Goal: Task Accomplishment & Management: Complete application form

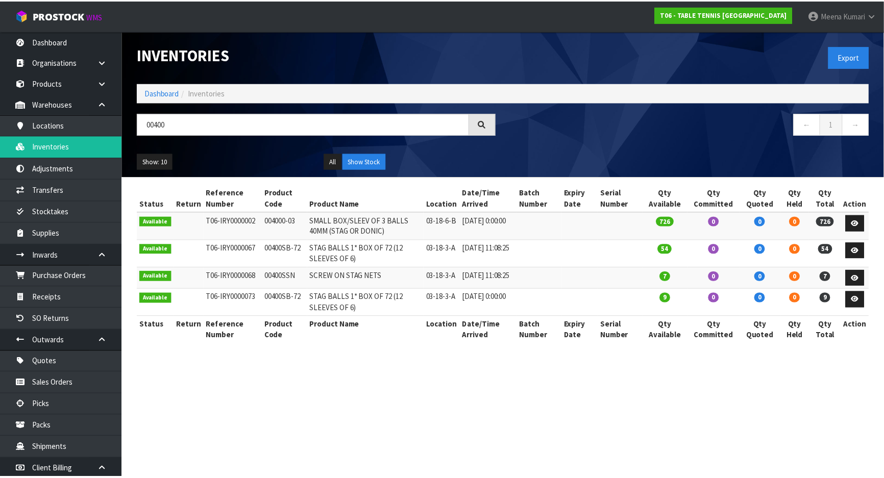
scroll to position [84, 0]
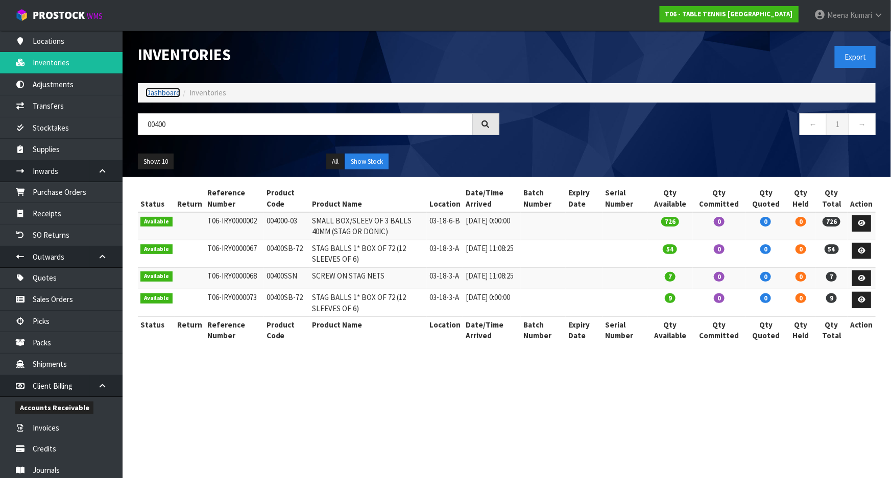
click at [166, 95] on link "Dashboard" at bounding box center [162, 93] width 35 height 10
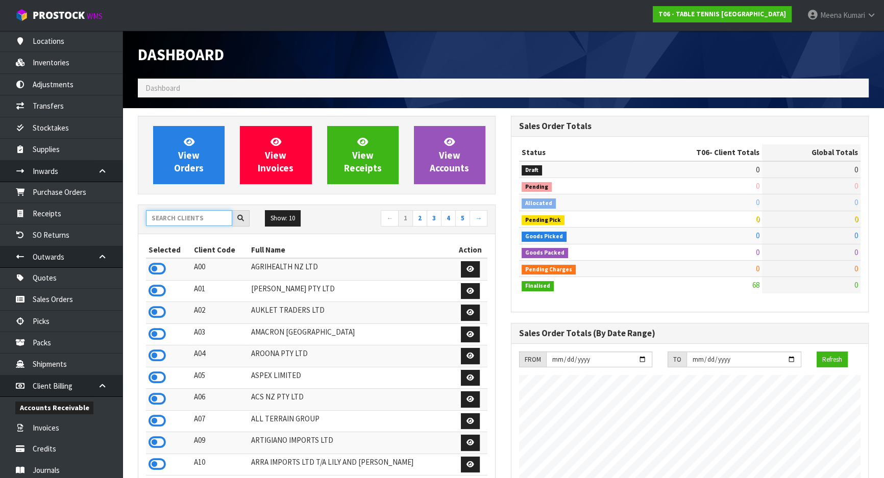
click at [193, 219] on input "text" at bounding box center [189, 218] width 86 height 16
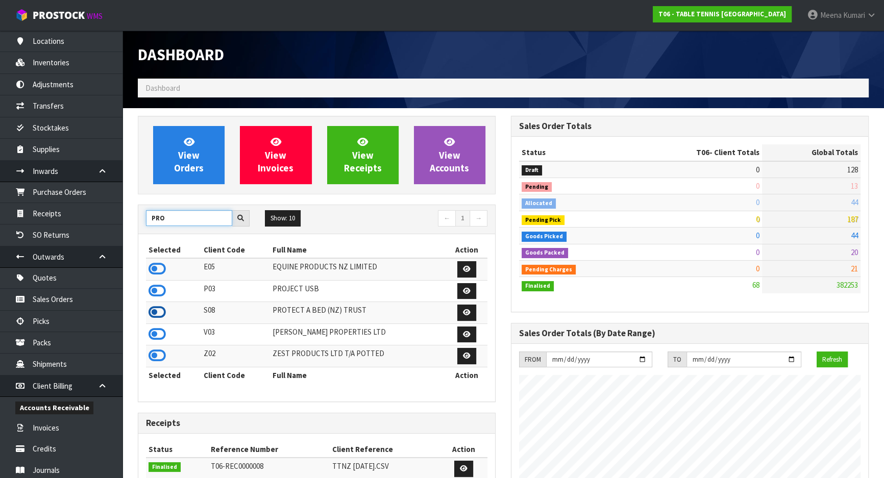
type input "PRO"
click at [160, 316] on icon at bounding box center [157, 312] width 17 height 15
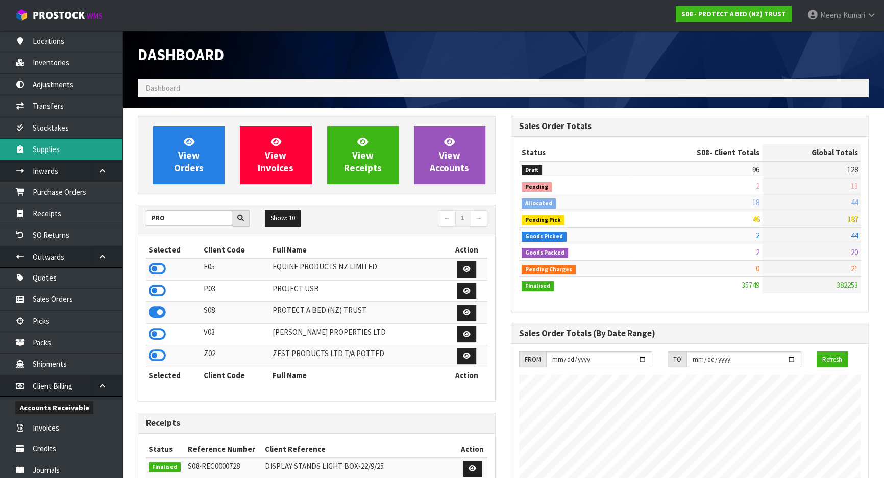
scroll to position [804, 373]
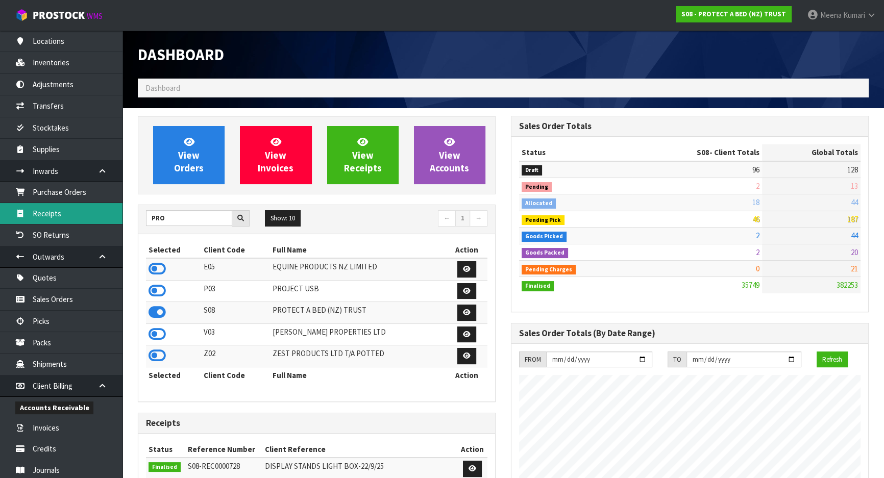
click at [65, 205] on link "Receipts" at bounding box center [61, 213] width 122 height 21
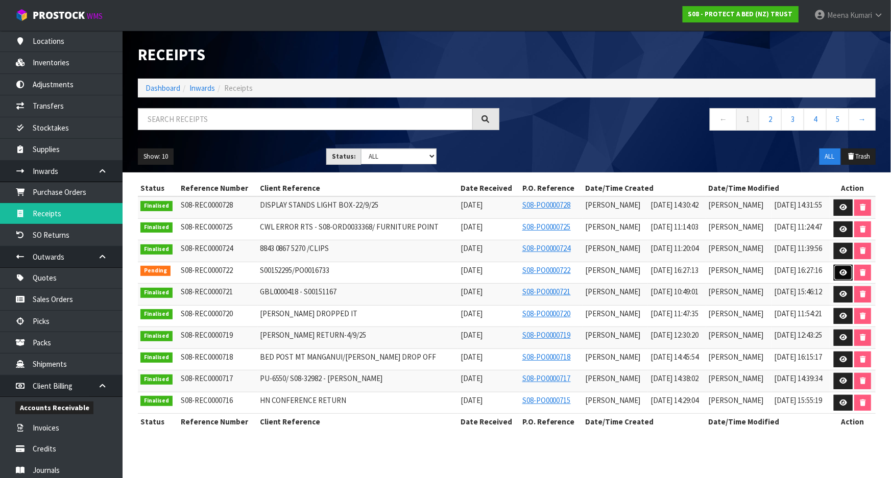
click at [844, 271] on icon at bounding box center [843, 272] width 8 height 7
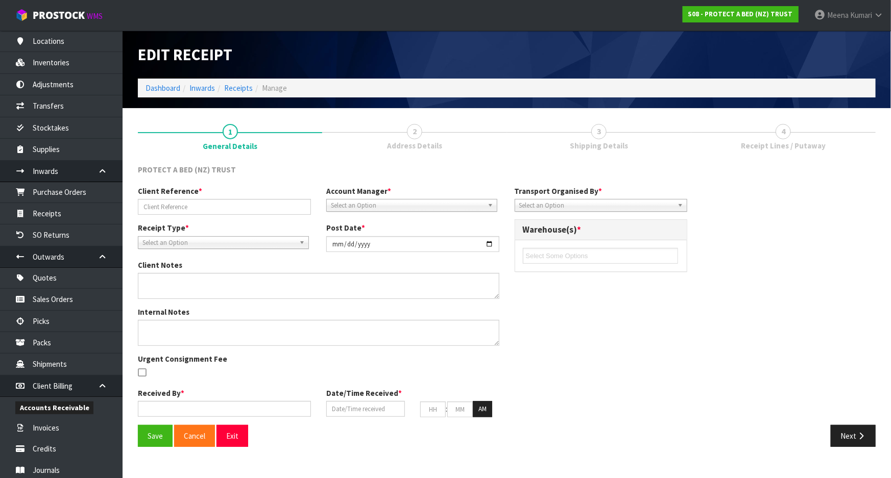
type input "S00152295/PO0016733"
type input "[DATE]"
type input "[PERSON_NAME]"
type input "[DATE]"
type input "04"
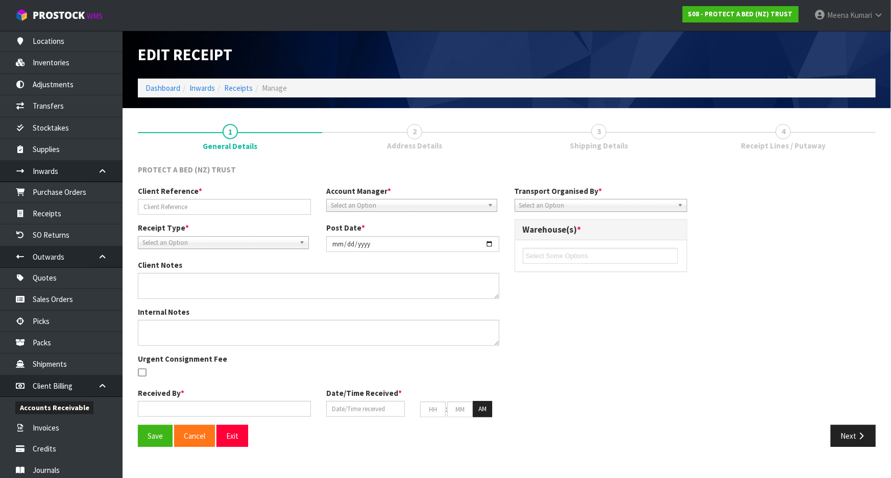
type input "27"
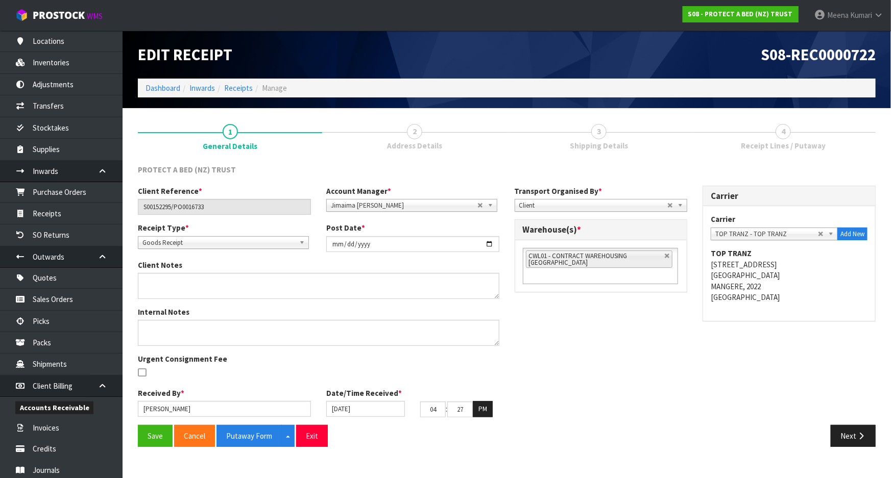
click at [780, 151] on link "4 Receipt Lines / Putaway" at bounding box center [783, 136] width 184 height 40
click at [849, 429] on button "Next" at bounding box center [852, 436] width 45 height 22
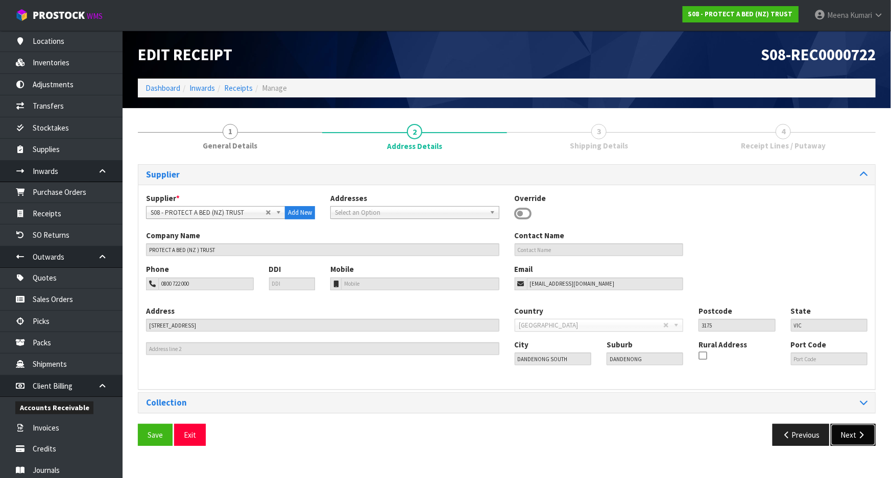
click at [853, 437] on button "Next" at bounding box center [852, 435] width 45 height 22
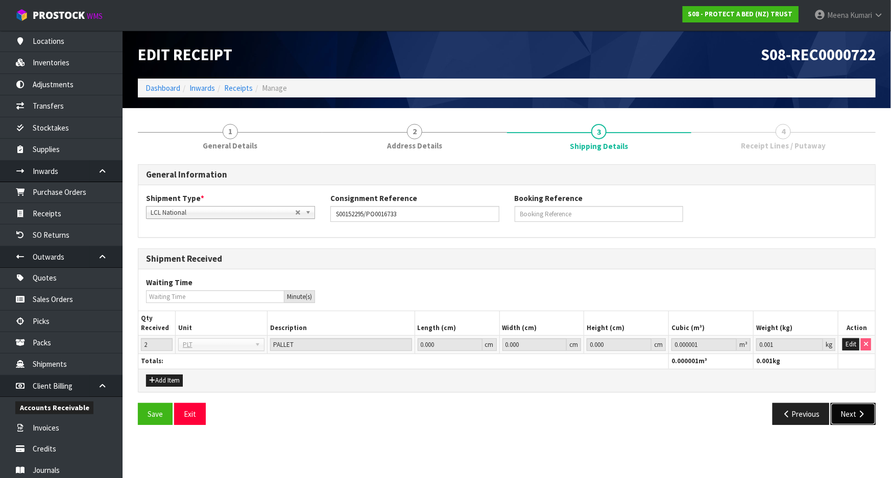
click at [845, 404] on button "Next" at bounding box center [852, 414] width 45 height 22
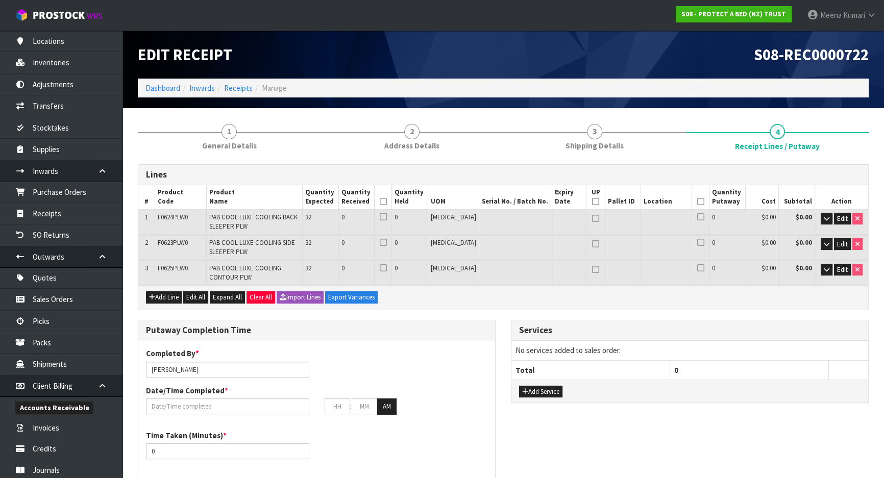
click at [239, 156] on li "1 General Details" at bounding box center [229, 136] width 183 height 41
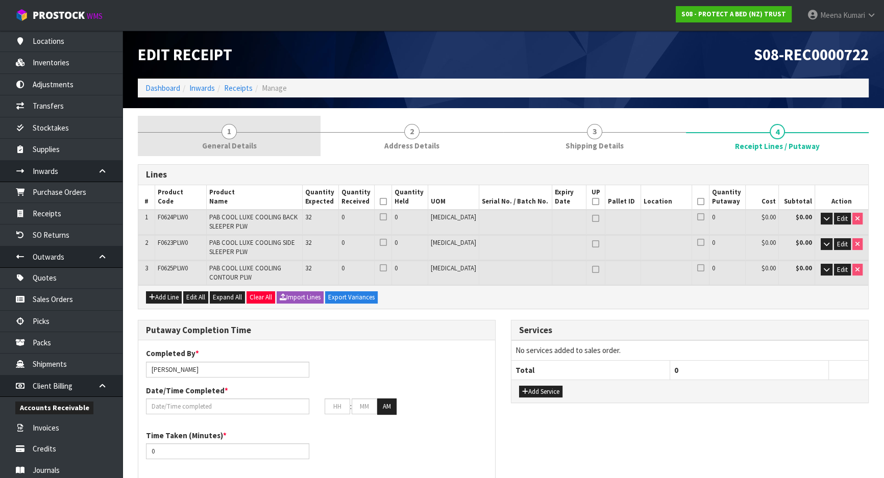
click at [228, 135] on span "1" at bounding box center [229, 131] width 15 height 15
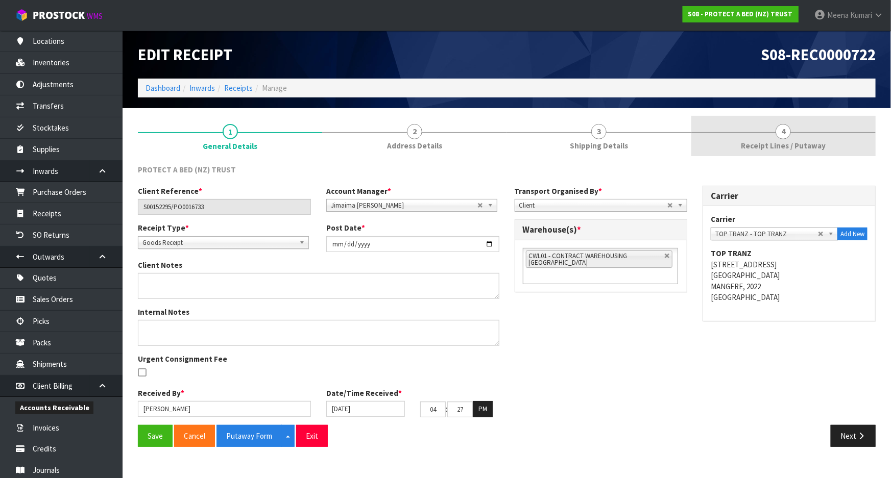
click at [738, 139] on link "4 Receipt Lines / Putaway" at bounding box center [783, 136] width 184 height 40
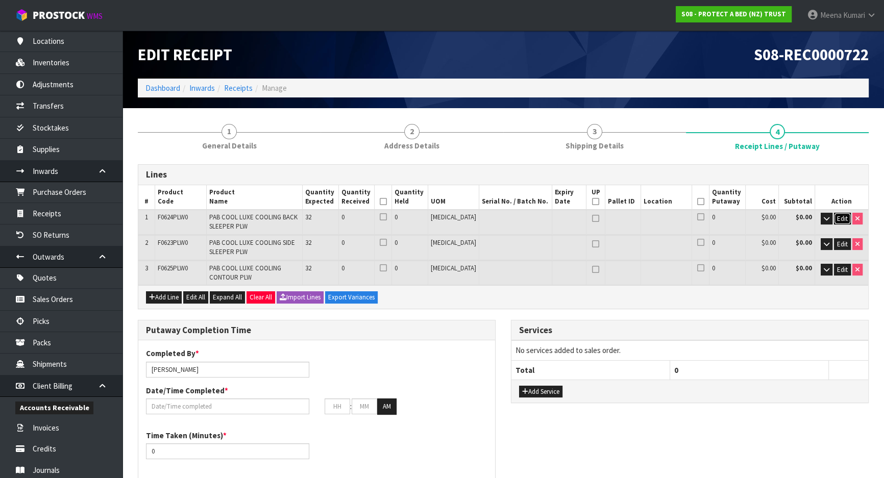
click at [841, 217] on span "Edit" at bounding box center [842, 218] width 11 height 9
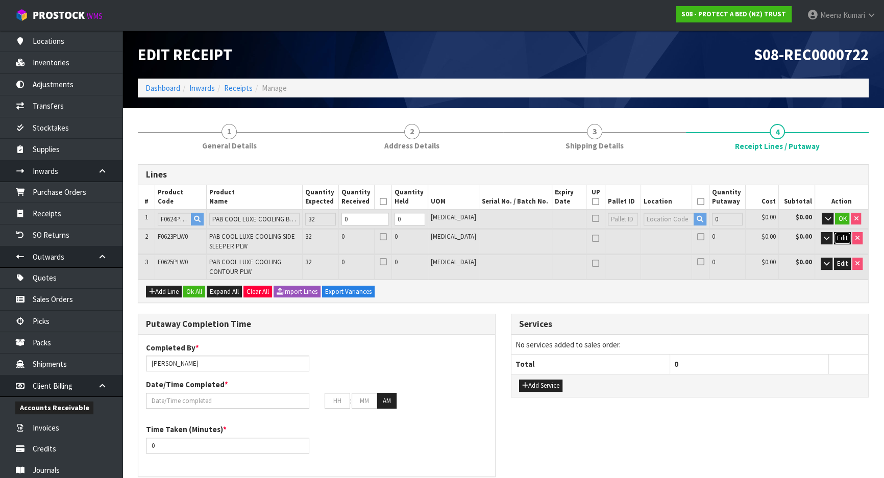
click at [845, 238] on span "Edit" at bounding box center [842, 238] width 11 height 9
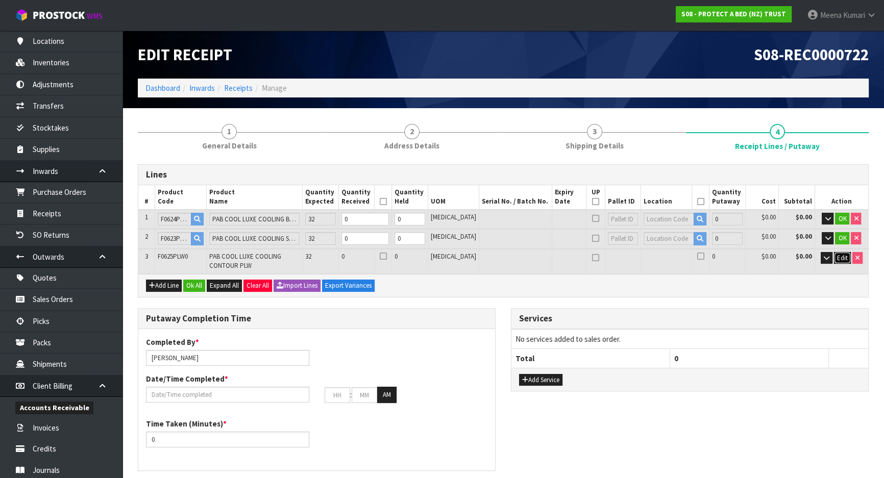
click at [842, 259] on span "Edit" at bounding box center [842, 258] width 11 height 9
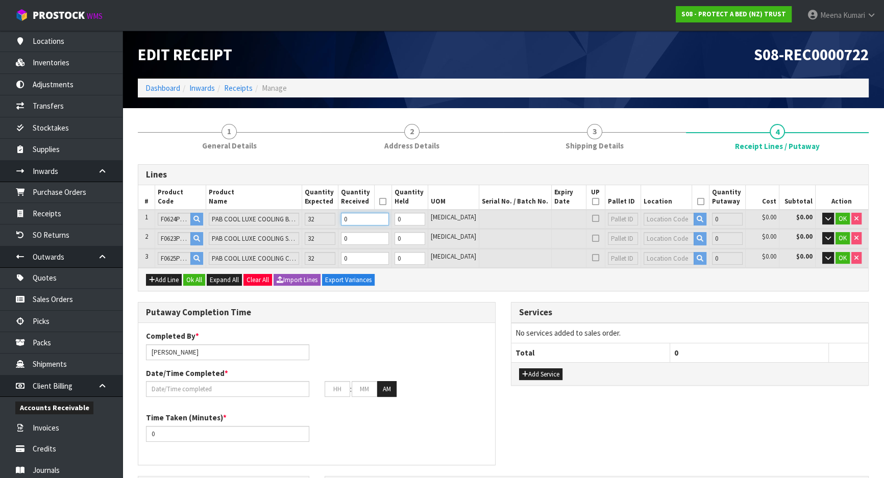
drag, startPoint x: 373, startPoint y: 221, endPoint x: 357, endPoint y: 223, distance: 15.4
click at [357, 223] on td "0" at bounding box center [365, 219] width 54 height 19
type input "0.1014"
type input "5.52"
type input "3"
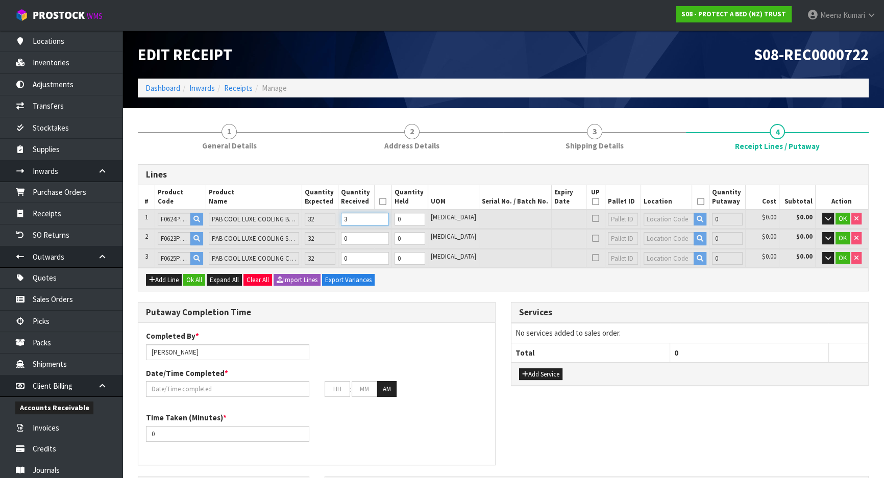
type input "8"
type input "1.180608"
type input "68.96"
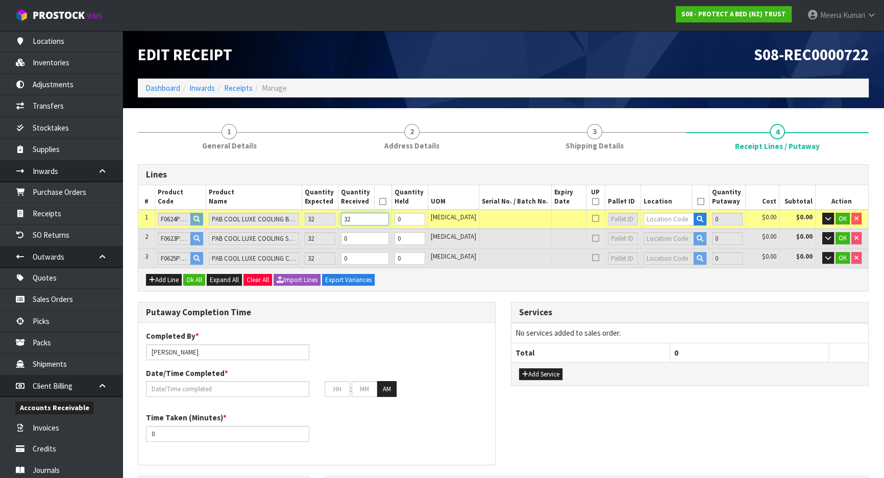
type input "32"
click at [345, 238] on tr "2 F0623PLW0 PAB COOL LUXE COOLING SIDE SLEEPER PLW 32 0 0 [MEDICAL_DATA] 0 $0.0…" at bounding box center [503, 238] width 730 height 19
type input "1.289808"
type input "74.9"
type input "3"
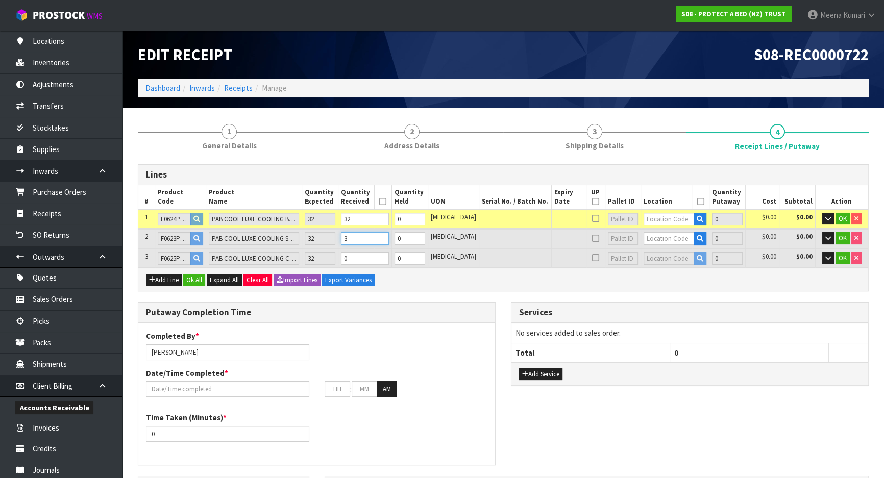
type input "16"
type input "2.517392"
type input "144.8"
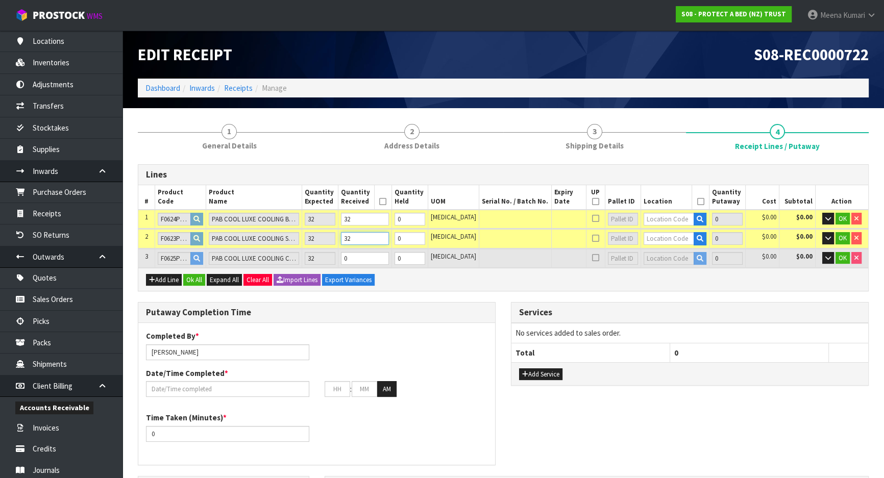
type input "32"
click at [323, 260] on tr "3 F0625PLW0 PAB COOL LUXE COOLING CONTOUR PLW 32 0 0 [MEDICAL_DATA] 0 $0.00 $0.…" at bounding box center [503, 258] width 730 height 19
type input "2.618792"
type input "150.08"
type input "3"
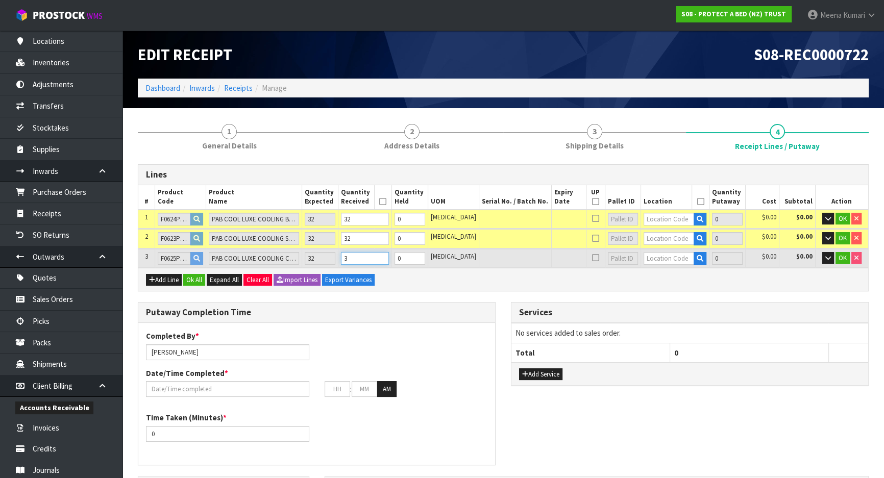
type input "24"
type input "3.715888"
type input "212.32"
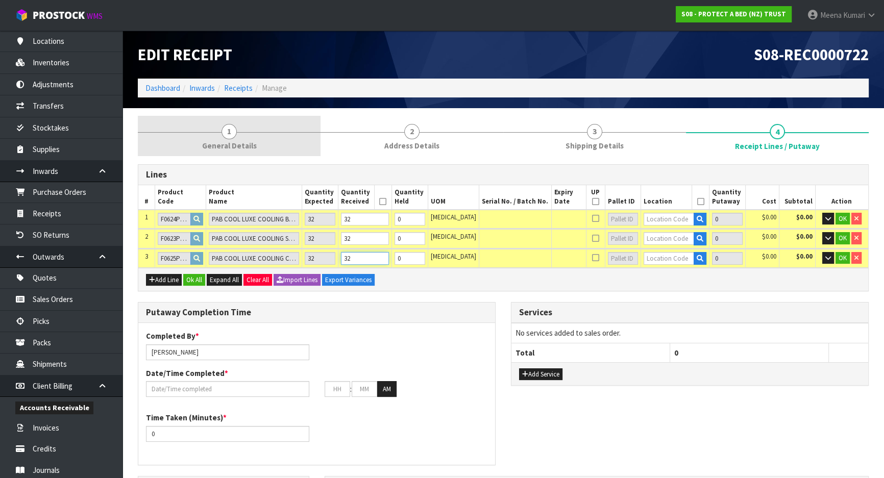
type input "32"
click at [250, 131] on link "1 General Details" at bounding box center [229, 136] width 183 height 40
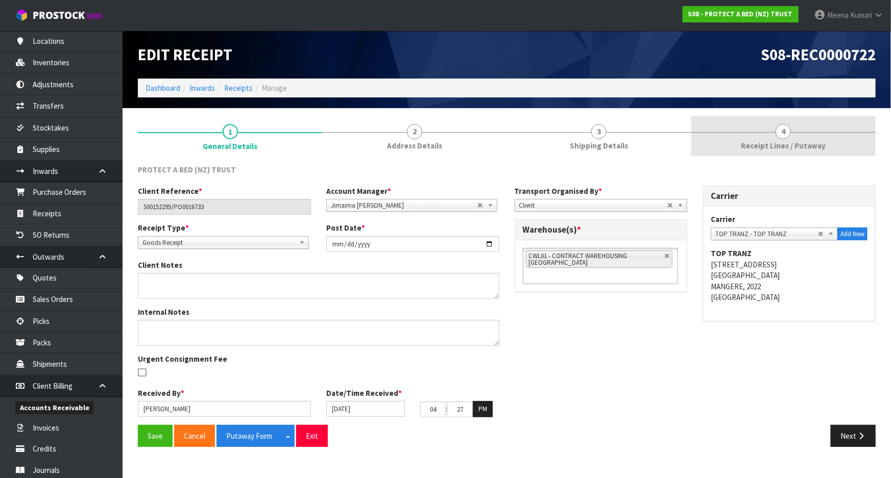
click at [771, 150] on span "Receipt Lines / Putaway" at bounding box center [783, 145] width 85 height 11
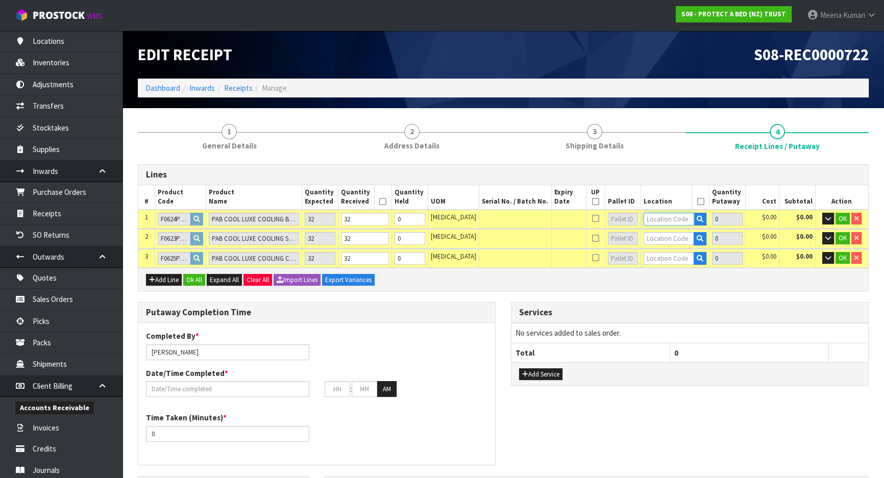
click at [644, 219] on input "text" at bounding box center [669, 219] width 51 height 13
type input "40-06-1-B"
type input "32"
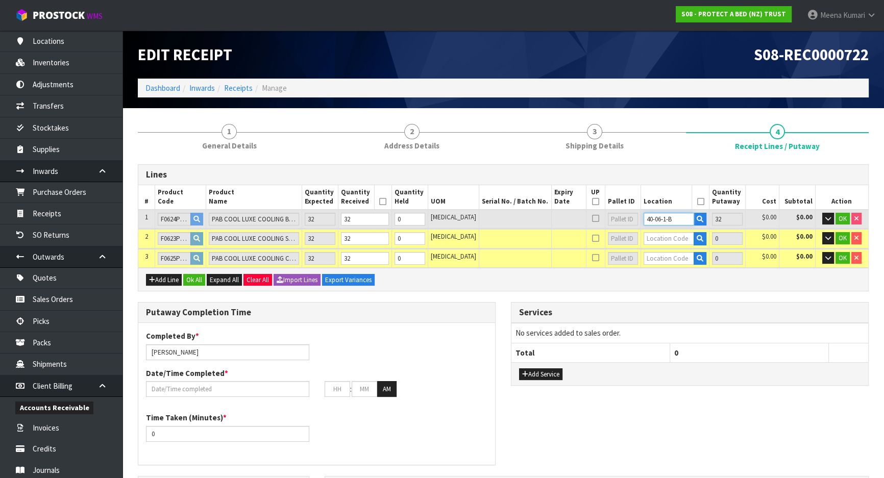
type input "40-06-1-B"
click at [648, 236] on input "text" at bounding box center [669, 238] width 51 height 13
type input "40-16-1-B"
type input "32"
type input "64"
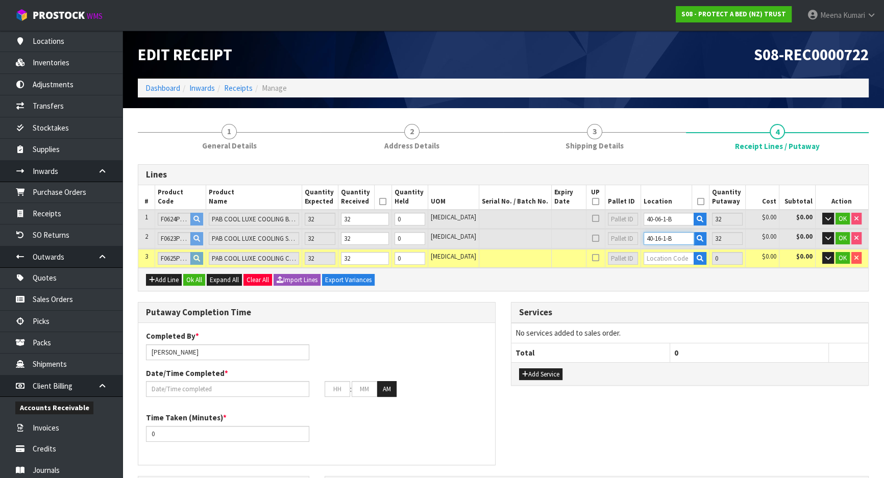
type input "40-16-1-B"
click at [651, 257] on input "text" at bounding box center [669, 258] width 51 height 13
type input "40-10-1-B"
type input "32"
type input "96"
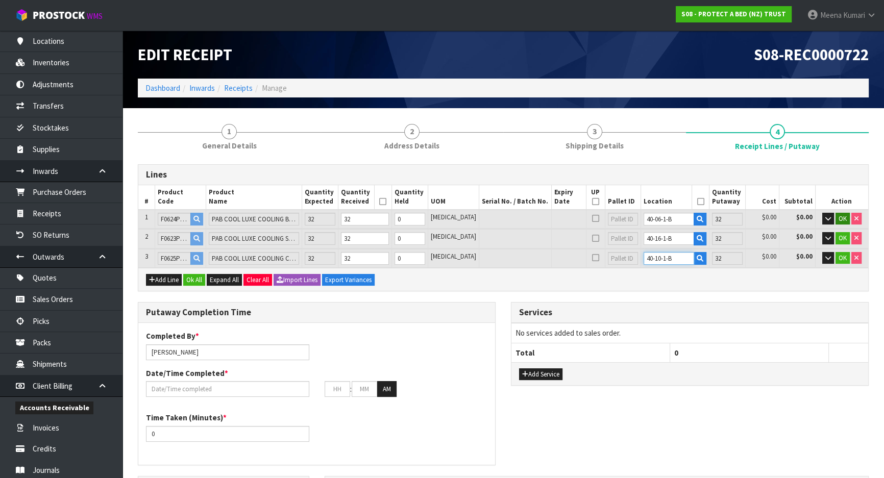
type input "40-10-1-B"
click at [837, 214] on button "OK" at bounding box center [843, 219] width 14 height 12
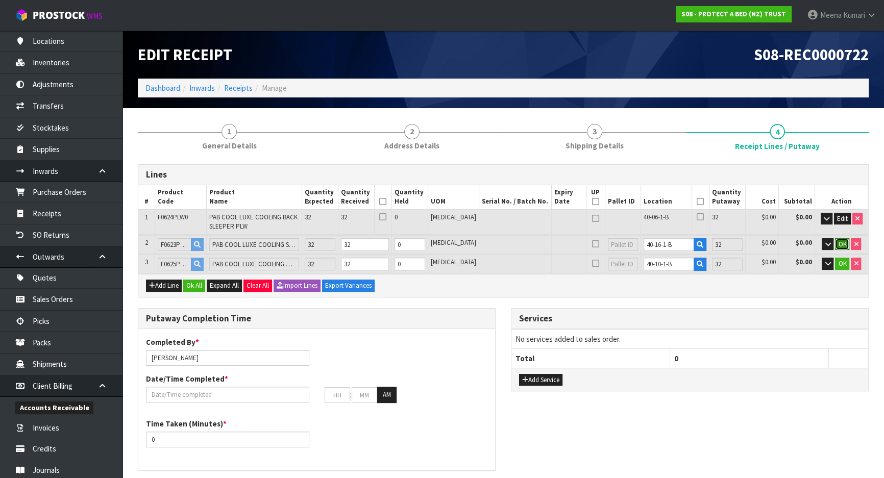
click at [838, 240] on span "OK" at bounding box center [842, 244] width 8 height 9
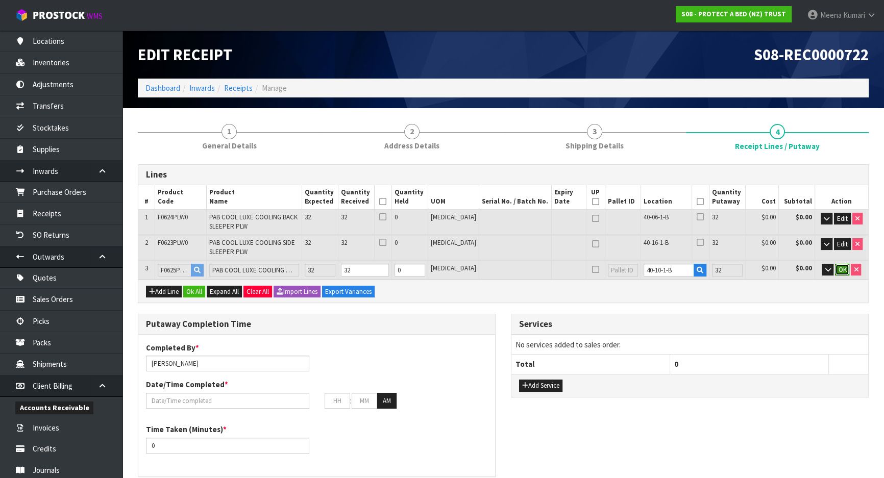
click at [840, 267] on span "OK" at bounding box center [842, 269] width 8 height 9
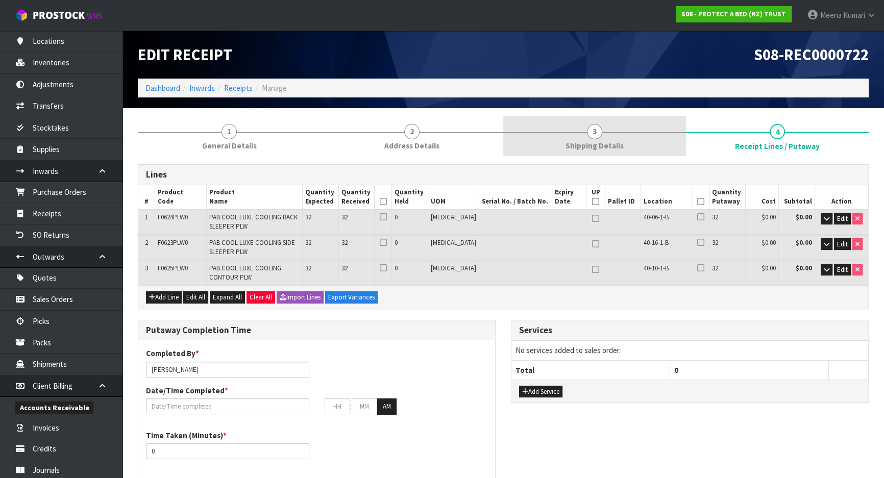
click at [579, 143] on span "Shipping Details" at bounding box center [595, 145] width 58 height 11
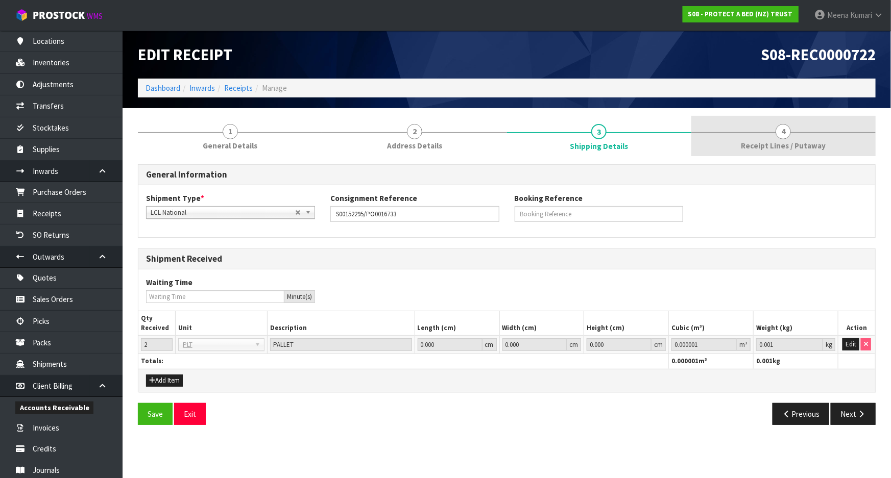
click at [789, 132] on span "4" at bounding box center [782, 131] width 15 height 15
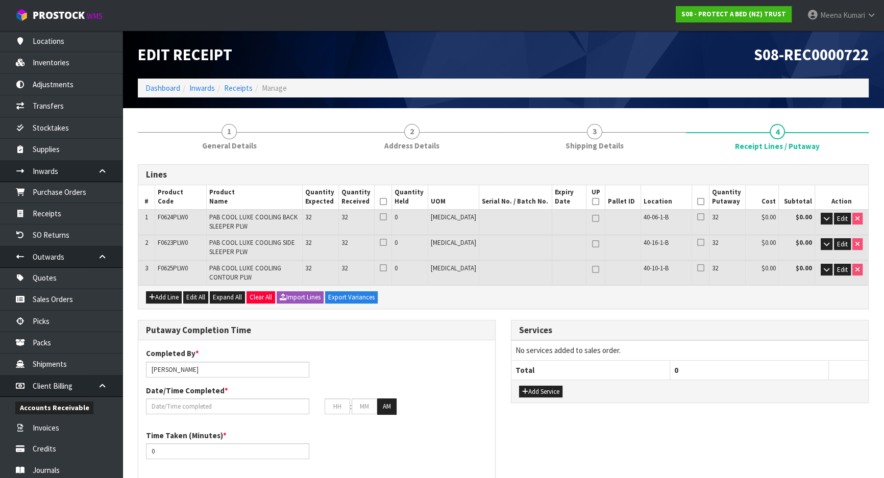
click at [387, 202] on icon at bounding box center [383, 202] width 7 height 1
click at [697, 202] on icon at bounding box center [700, 202] width 7 height 1
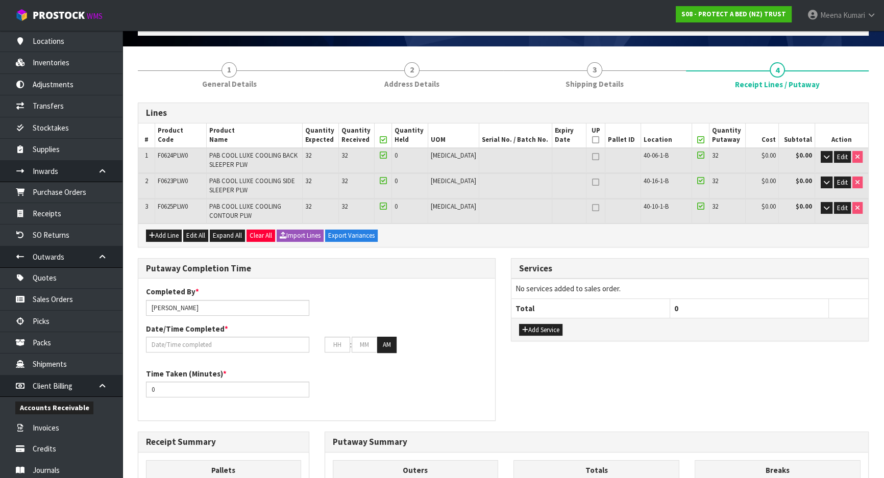
scroll to position [185, 0]
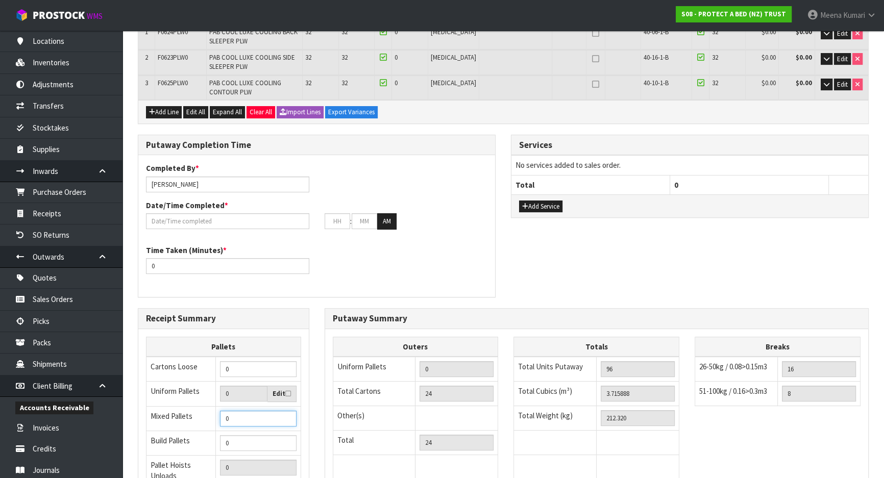
click at [176, 426] on tr "Mixed Pallets 0" at bounding box center [223, 418] width 155 height 24
type input "2"
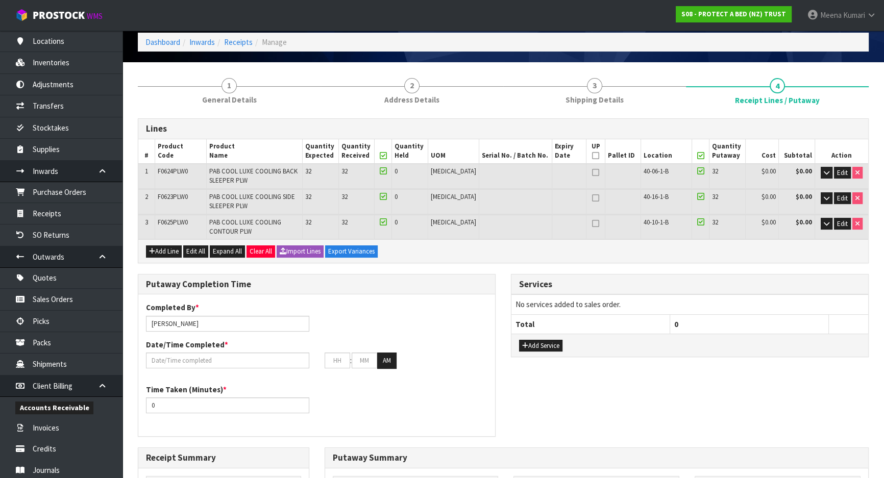
scroll to position [0, 0]
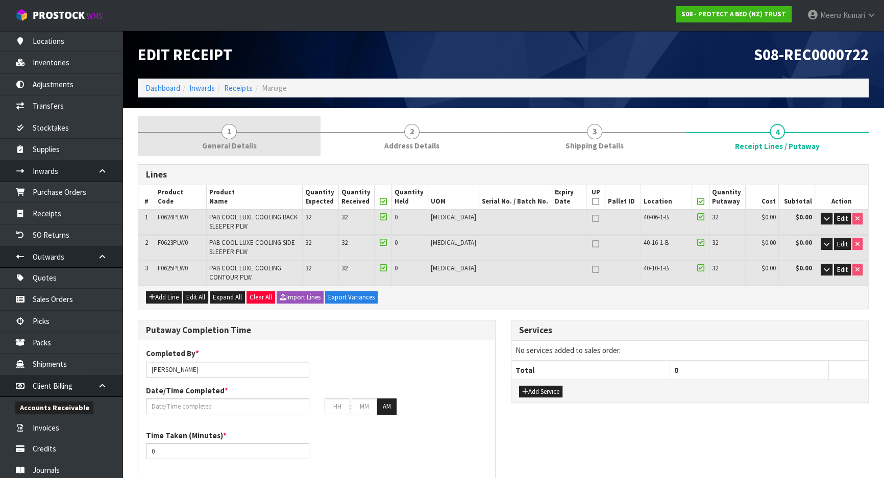
type input "2"
click at [197, 120] on link "1 General Details" at bounding box center [229, 136] width 183 height 40
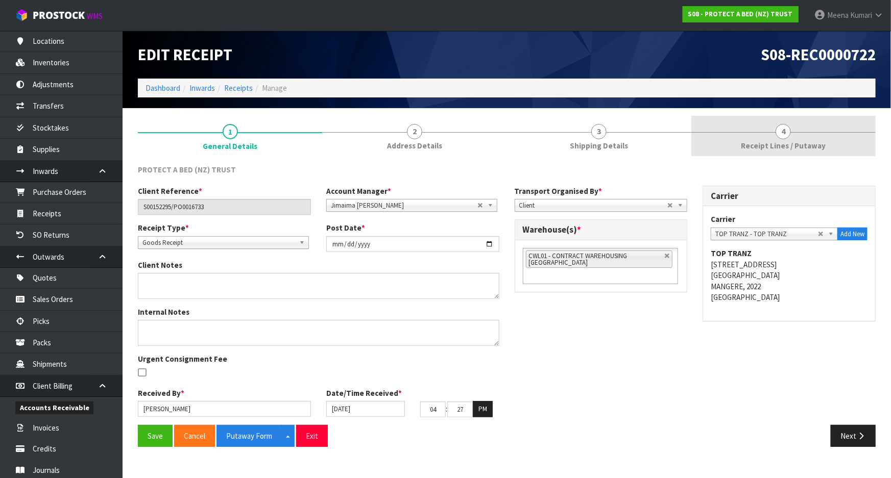
click at [779, 127] on span "4" at bounding box center [782, 131] width 15 height 15
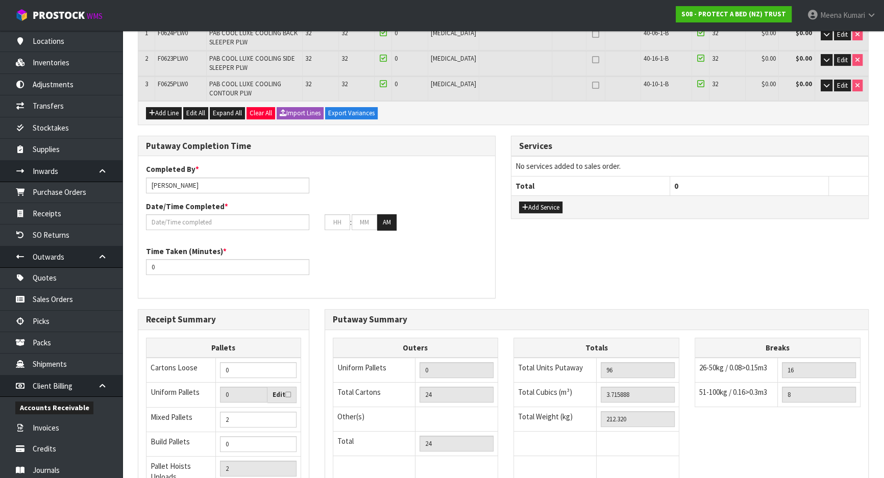
scroll to position [185, 0]
click at [246, 232] on div "Completed By * [PERSON_NAME] Date/Time Completed * : : AM" at bounding box center [316, 200] width 357 height 74
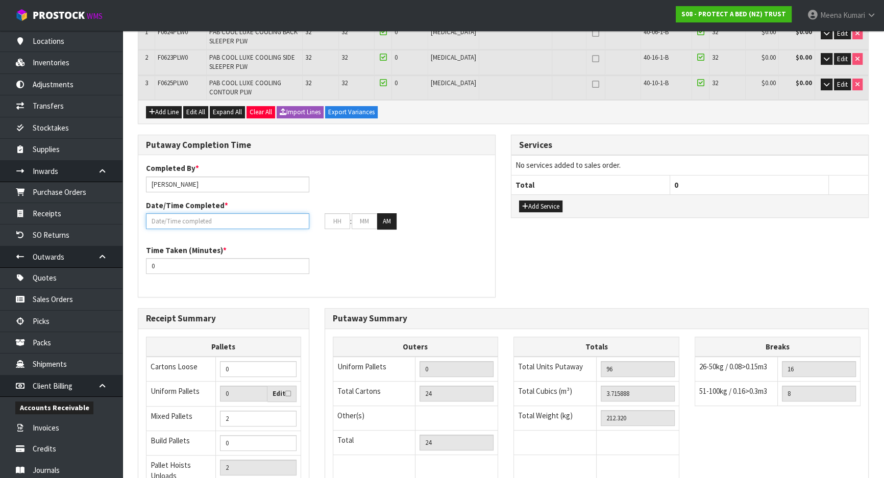
click at [237, 221] on input "text" at bounding box center [227, 221] width 163 height 16
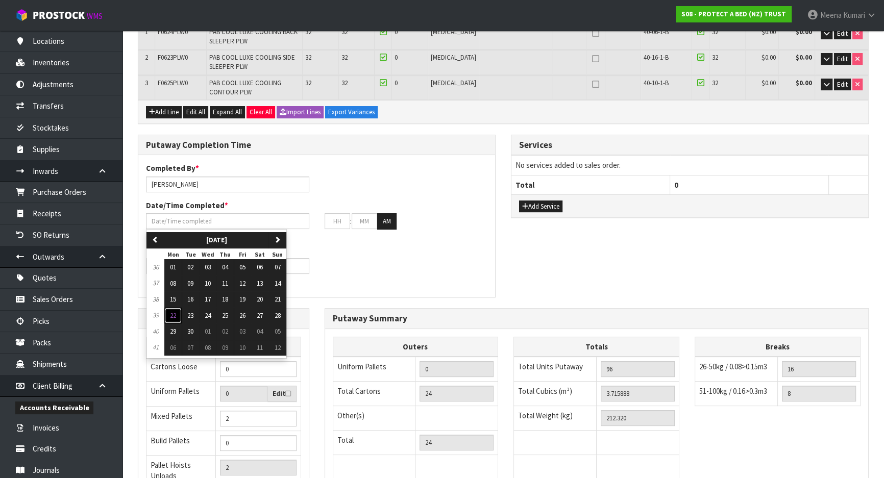
click at [173, 311] on span "22" at bounding box center [173, 315] width 6 height 9
type input "[DATE]"
type input "12"
type input "00"
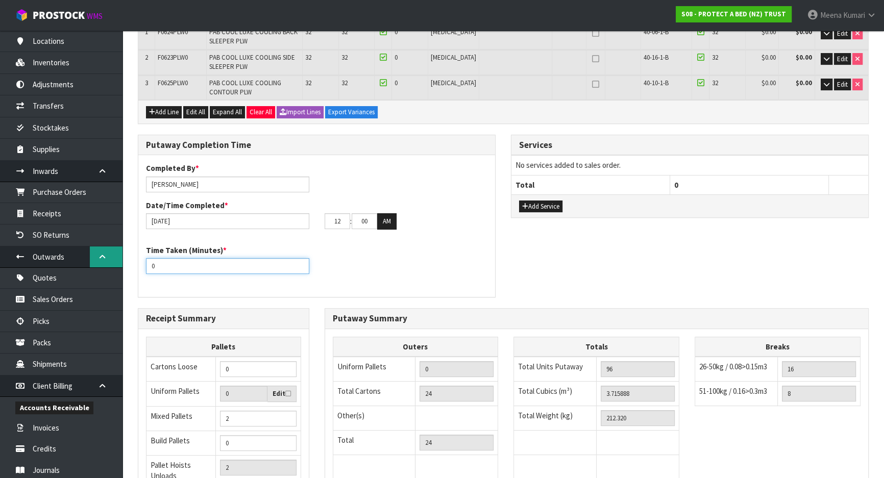
drag, startPoint x: 190, startPoint y: 270, endPoint x: 109, endPoint y: 255, distance: 82.0
click at [109, 255] on body "Toggle navigation ProStock WMS S08 - PROTECT A BED (NZ) TRUST [PERSON_NAME] Log…" at bounding box center [442, 54] width 884 height 478
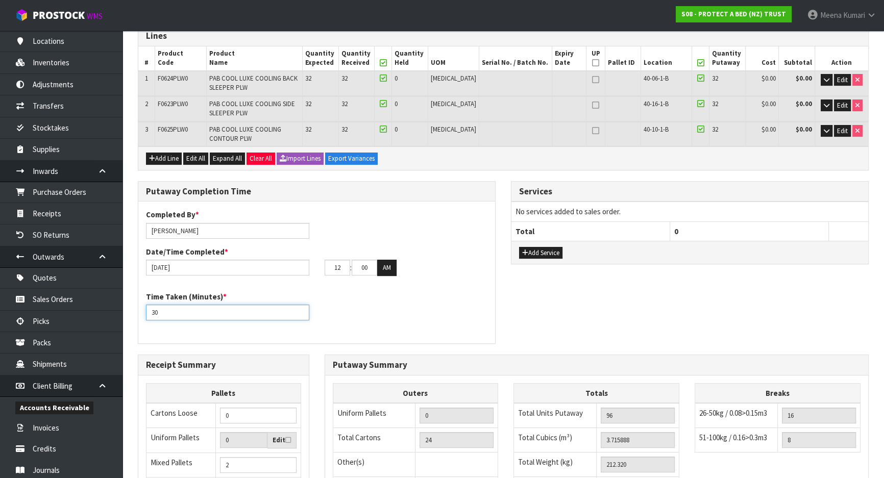
drag, startPoint x: 174, startPoint y: 312, endPoint x: 148, endPoint y: 313, distance: 25.6
click at [148, 313] on input "30" at bounding box center [227, 313] width 163 height 16
type input "60"
drag, startPoint x: 344, startPoint y: 265, endPoint x: 259, endPoint y: 268, distance: 84.3
click at [259, 268] on div "[DATE] 12 : 00 : 00 AM" at bounding box center [316, 268] width 357 height 16
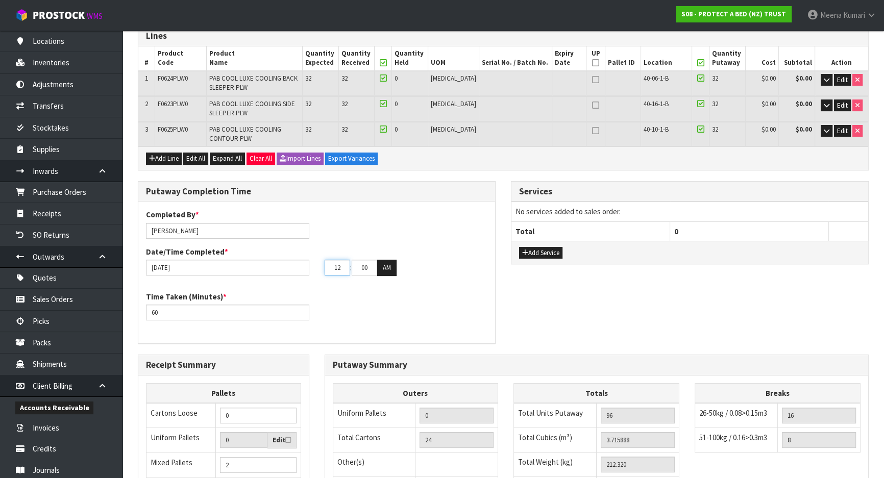
type input "2"
type input "22"
click at [256, 269] on input "text" at bounding box center [227, 268] width 163 height 16
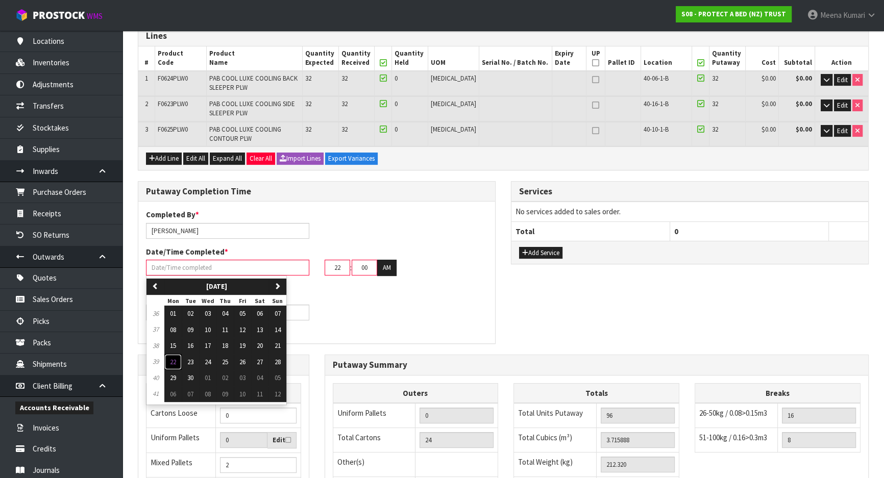
click at [174, 360] on span "22" at bounding box center [173, 362] width 6 height 9
type input "[DATE]"
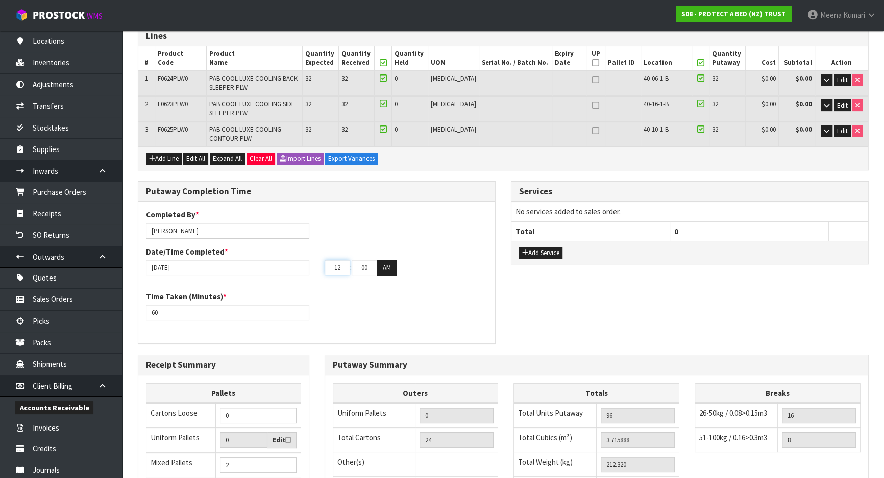
drag, startPoint x: 342, startPoint y: 265, endPoint x: 317, endPoint y: 270, distance: 24.9
click at [317, 270] on div "12 : 00 : 00 AM" at bounding box center [406, 268] width 179 height 16
type input "03"
drag, startPoint x: 367, startPoint y: 269, endPoint x: 349, endPoint y: 271, distance: 18.9
click at [349, 271] on tr "03 : 00 : 00 AM" at bounding box center [361, 268] width 72 height 16
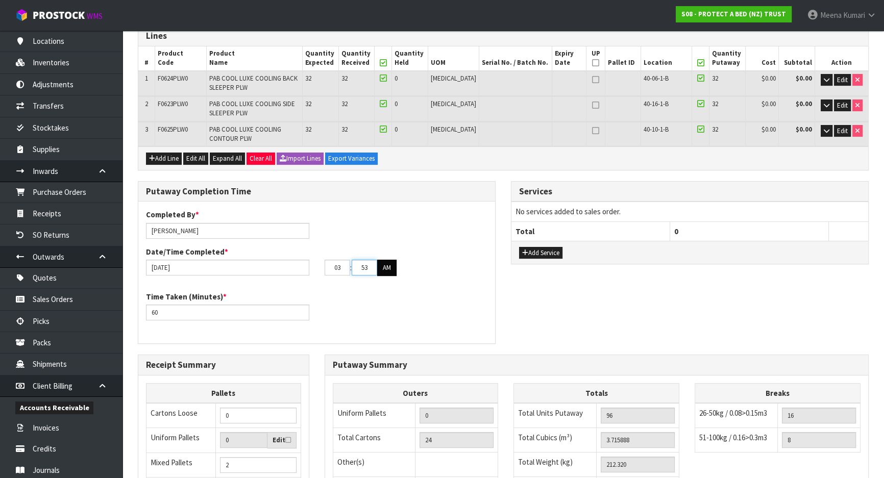
type input "53"
click at [383, 269] on button "AM" at bounding box center [386, 268] width 19 height 16
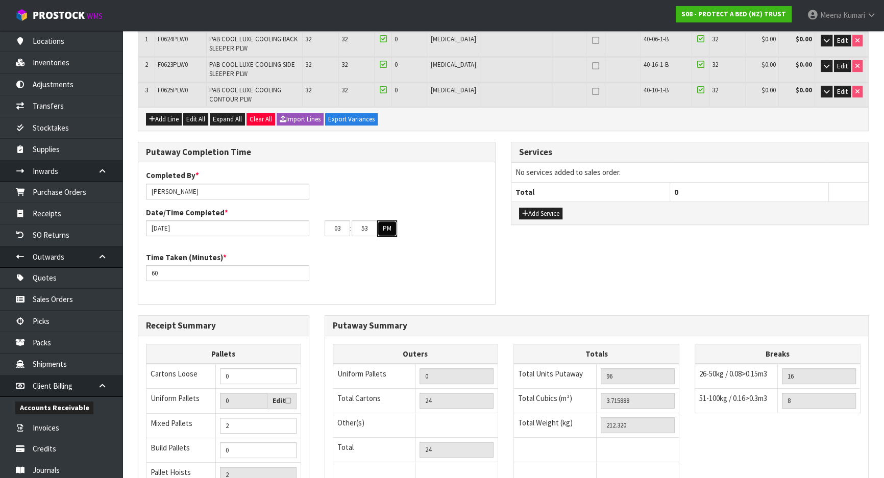
scroll to position [167, 0]
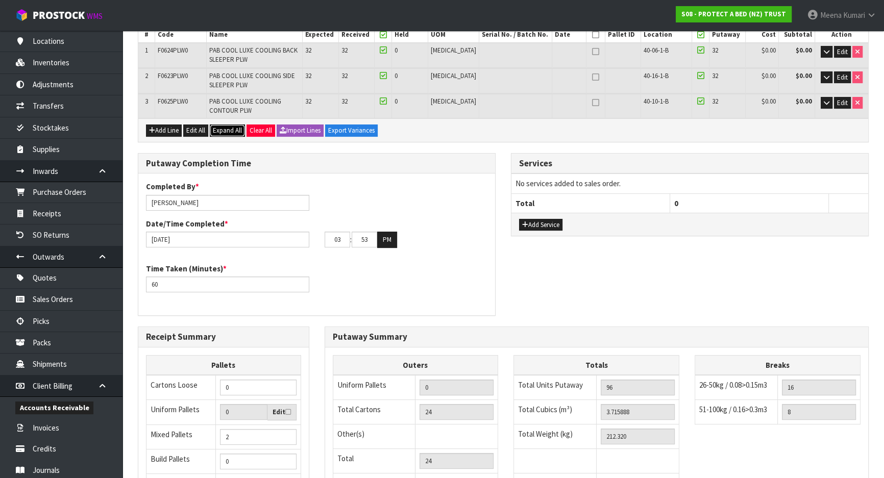
click at [233, 133] on span "Expand All" at bounding box center [227, 130] width 29 height 9
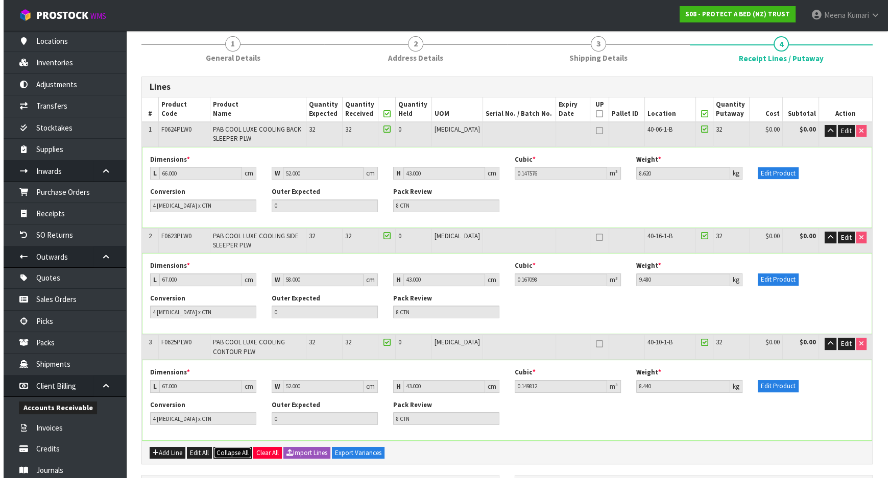
scroll to position [74, 0]
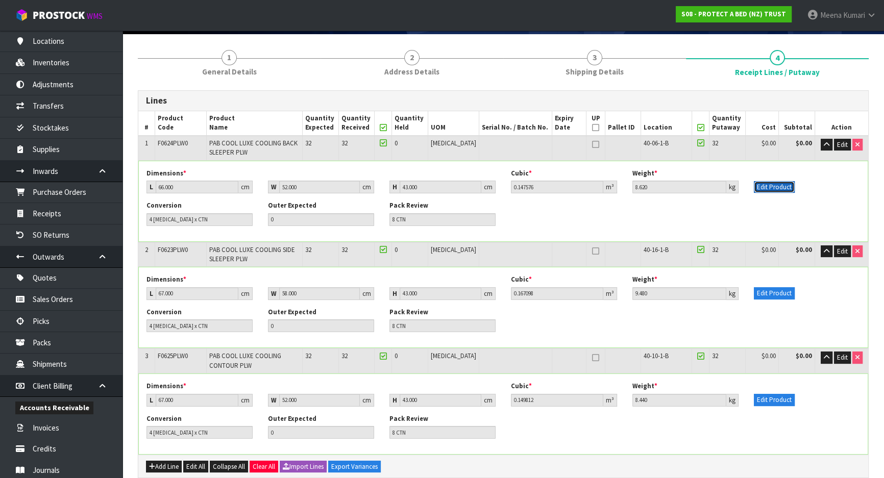
click at [789, 184] on button "Edit Product" at bounding box center [774, 187] width 41 height 12
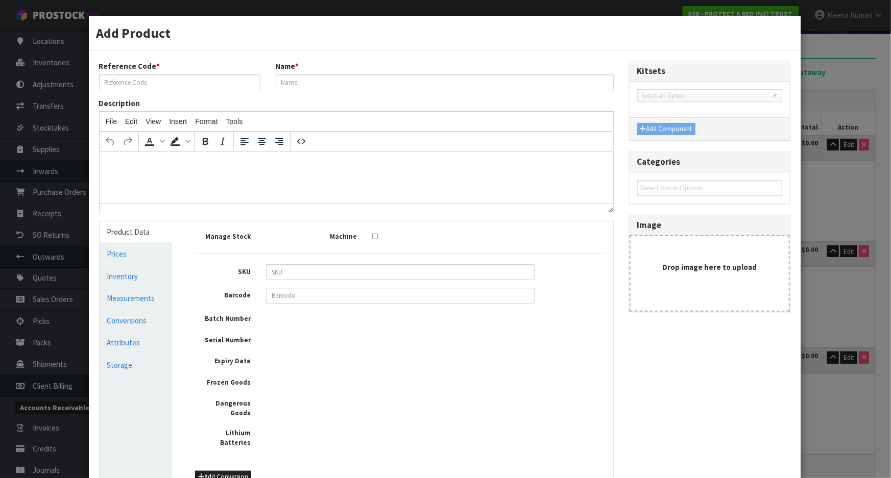
type input "F0624PLW0"
type input "PAB COOL LUXE COOLING BACK SLEEPER PLW"
type input "21323"
type input "9336473049156"
type input "65"
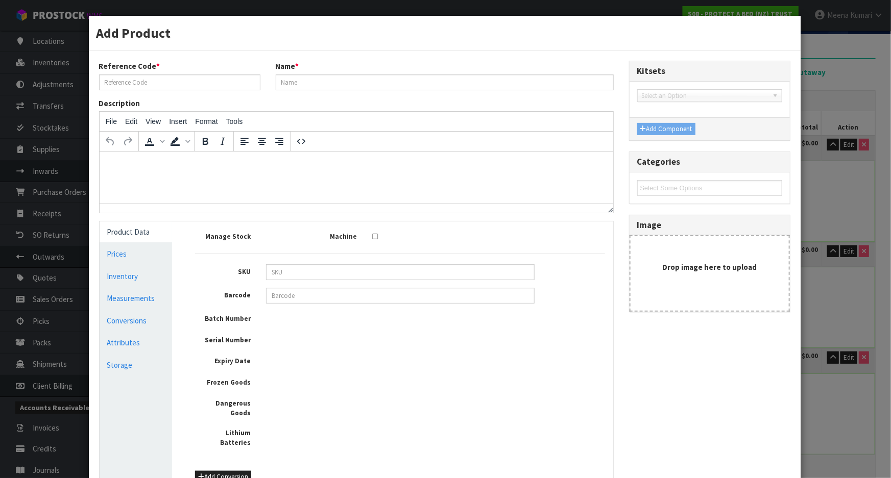
type input "13"
type input "40"
type input "0.0338"
type input "1.84"
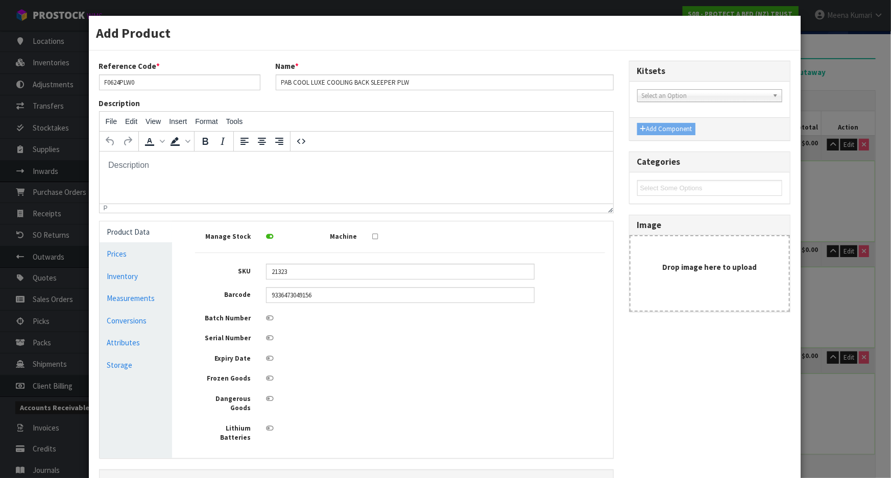
scroll to position [0, 0]
click at [117, 306] on link "Measurements" at bounding box center [136, 298] width 73 height 21
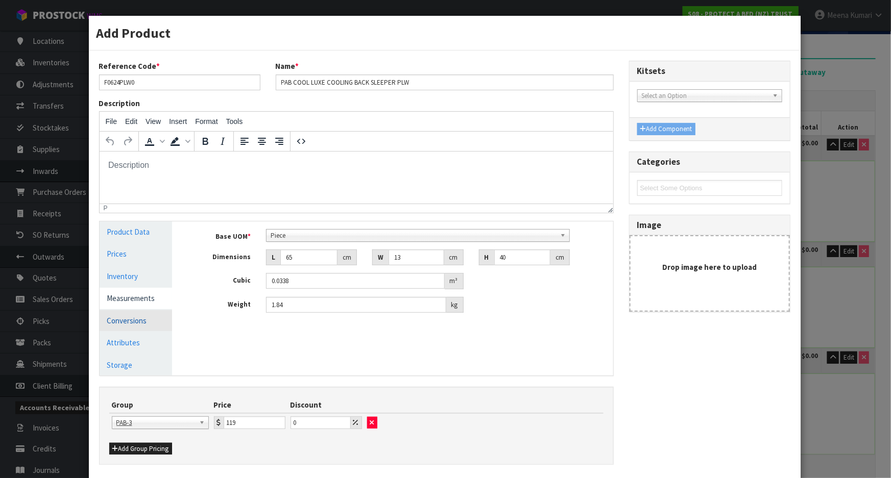
click at [127, 323] on link "Conversions" at bounding box center [136, 320] width 73 height 21
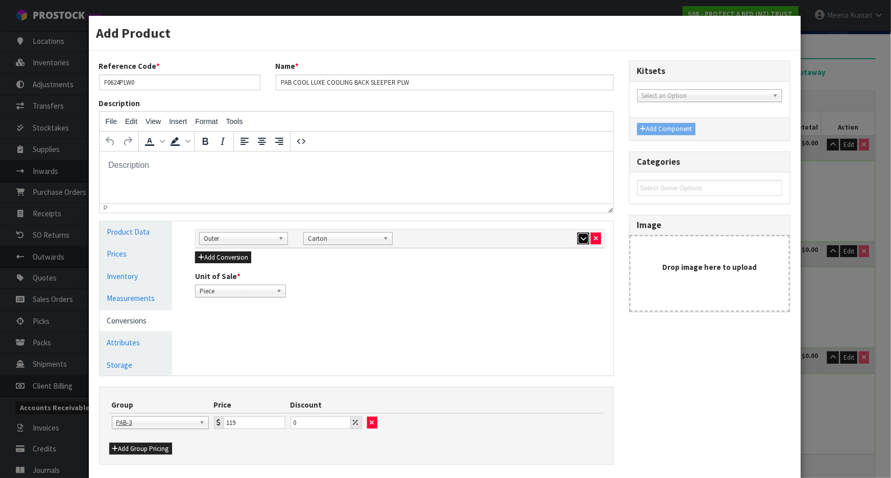
click at [580, 238] on icon "button" at bounding box center [583, 238] width 6 height 7
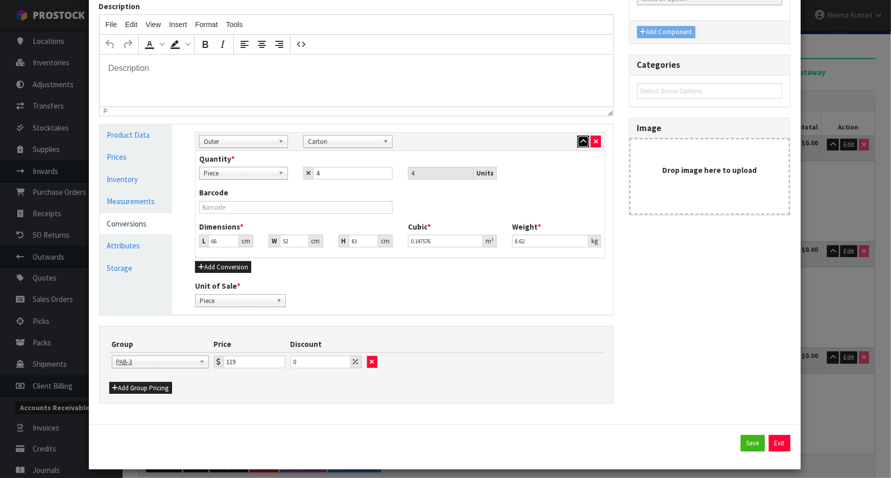
scroll to position [102, 0]
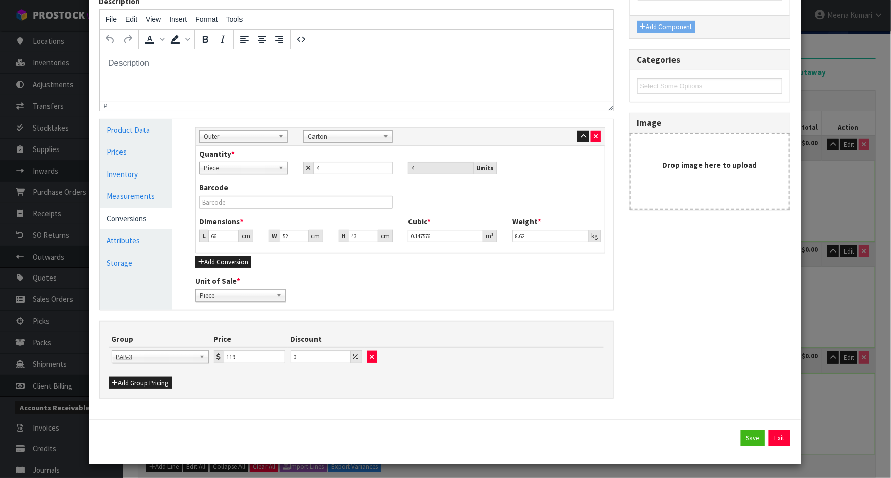
click at [827, 398] on div "Add Product Reference Code * F0624PLW0 Name * PAB COOL LUXE COOLING BACK SLEEPE…" at bounding box center [445, 239] width 891 height 478
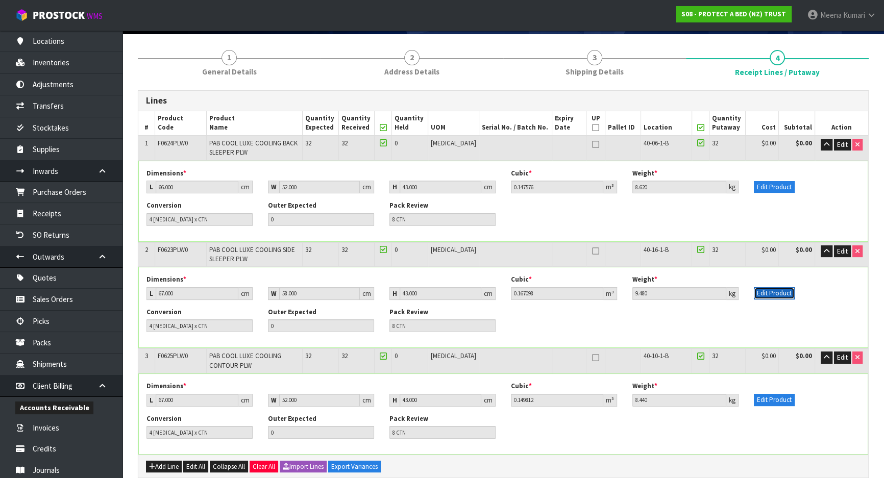
click at [771, 293] on button "Edit Product" at bounding box center [774, 293] width 41 height 12
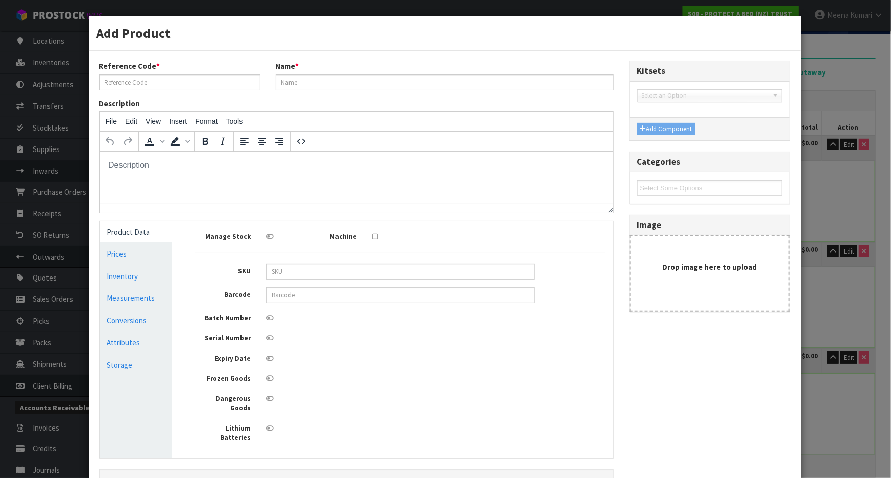
scroll to position [0, 0]
type input "F0623PLW0"
type input "PAB COOL LUXE COOLING SIDE SLEEPER PLW"
type input "21322"
type input "9336473049149"
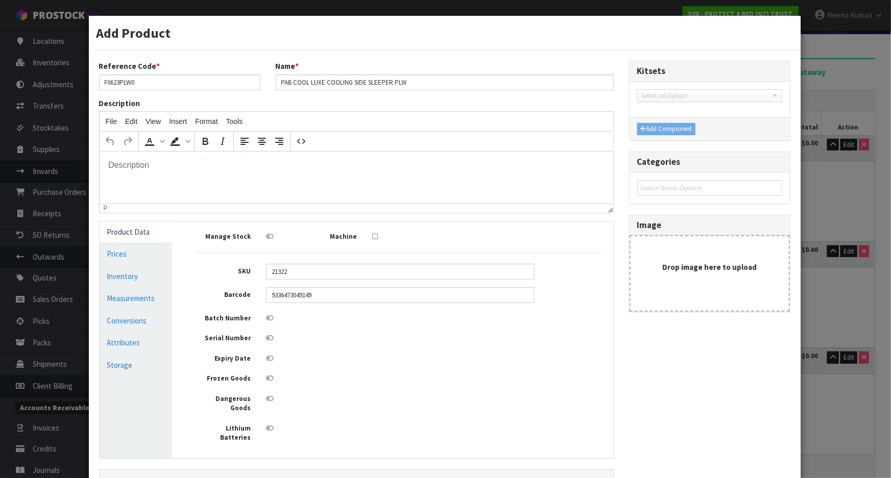
type input "65"
type input "14"
type input "40"
type input "0.0364"
type input "1.98"
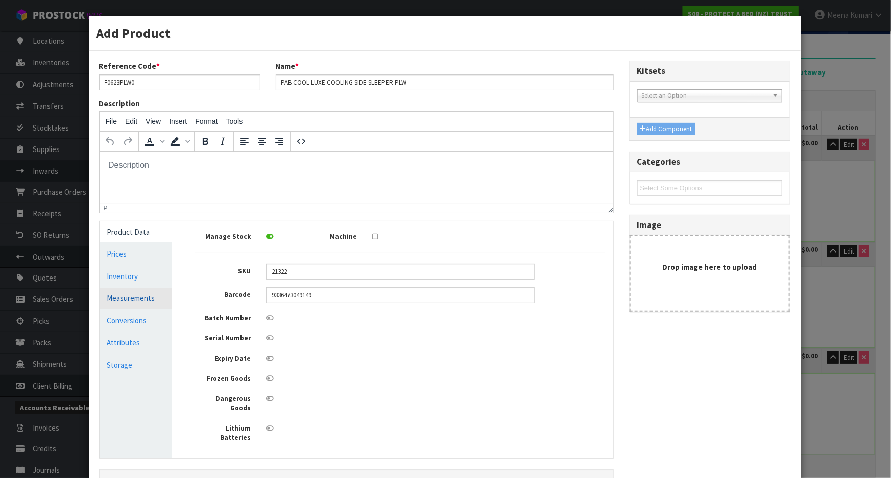
click at [110, 297] on link "Measurements" at bounding box center [136, 298] width 73 height 21
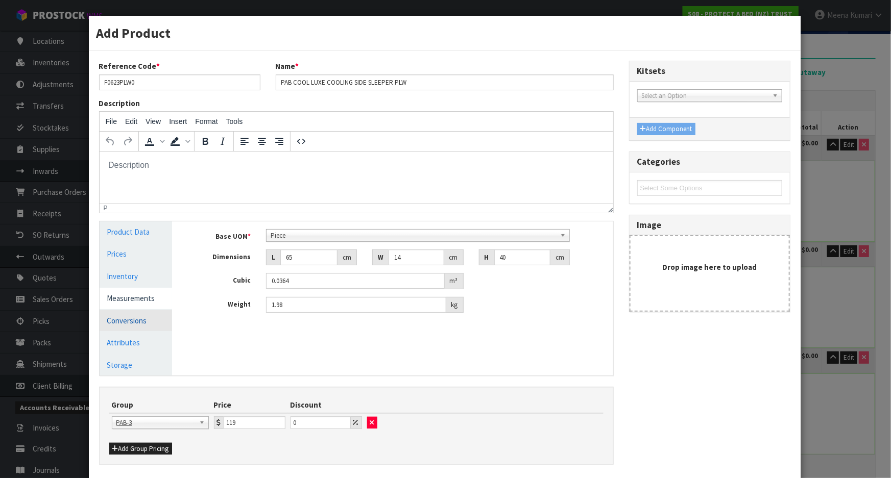
click at [105, 322] on link "Conversions" at bounding box center [136, 320] width 73 height 21
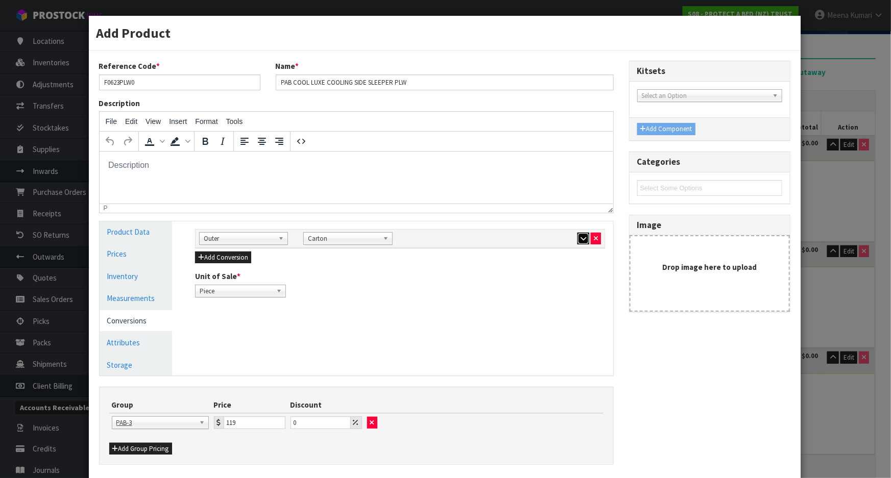
click at [580, 239] on icon "button" at bounding box center [583, 238] width 6 height 7
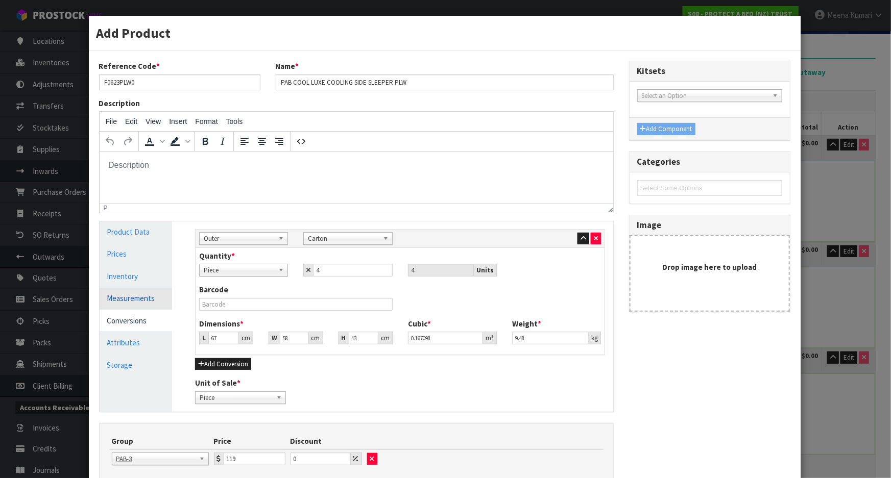
click at [128, 302] on link "Measurements" at bounding box center [136, 298] width 73 height 21
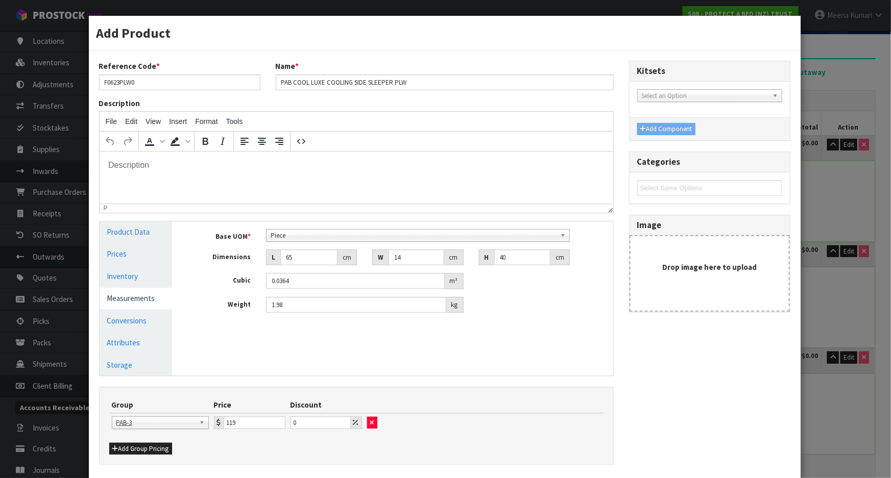
click at [815, 280] on div "Add Product Reference Code * F0623PLW0 Name * PAB COOL LUXE COOLING SIDE SLEEPE…" at bounding box center [445, 239] width 891 height 478
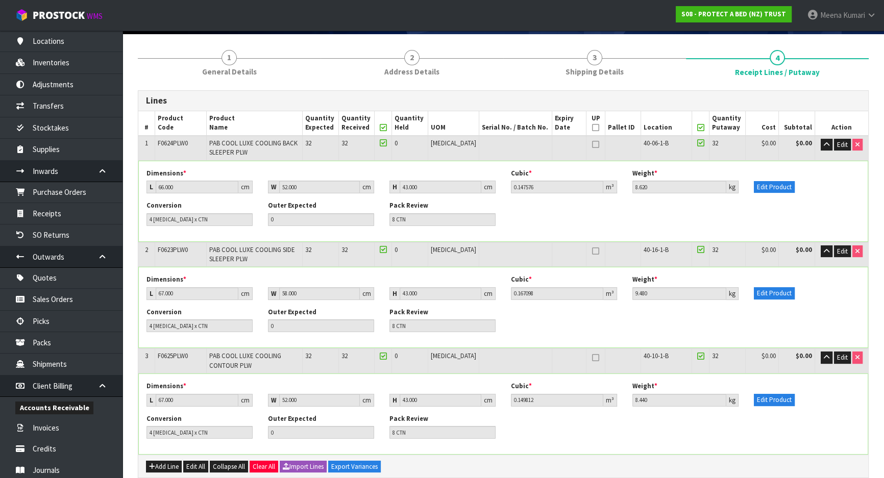
click at [166, 142] on span "F0624PLW0" at bounding box center [173, 143] width 30 height 9
copy span "F0624PLW0"
click at [781, 295] on button "Edit Product" at bounding box center [774, 293] width 41 height 12
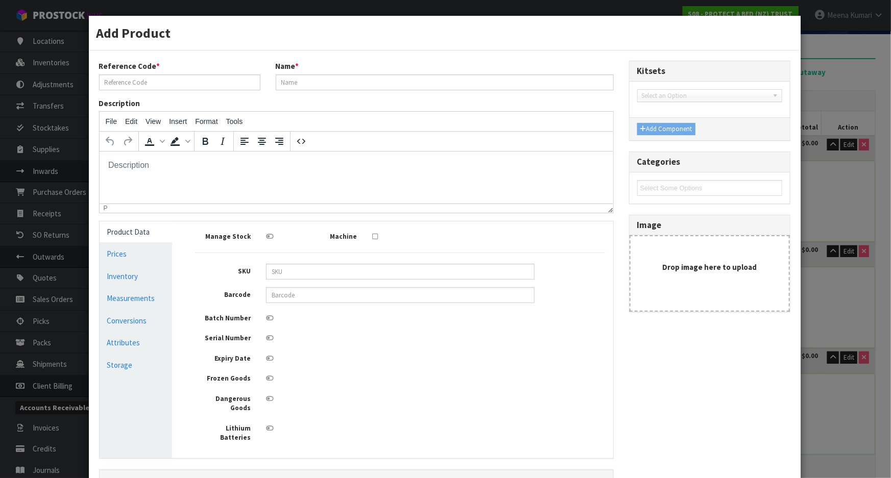
type input "F0623PLW0"
type input "PAB COOL LUXE COOLING SIDE SLEEPER PLW"
type input "21322"
type input "9336473049149"
click at [152, 299] on link "Measurements" at bounding box center [136, 298] width 73 height 21
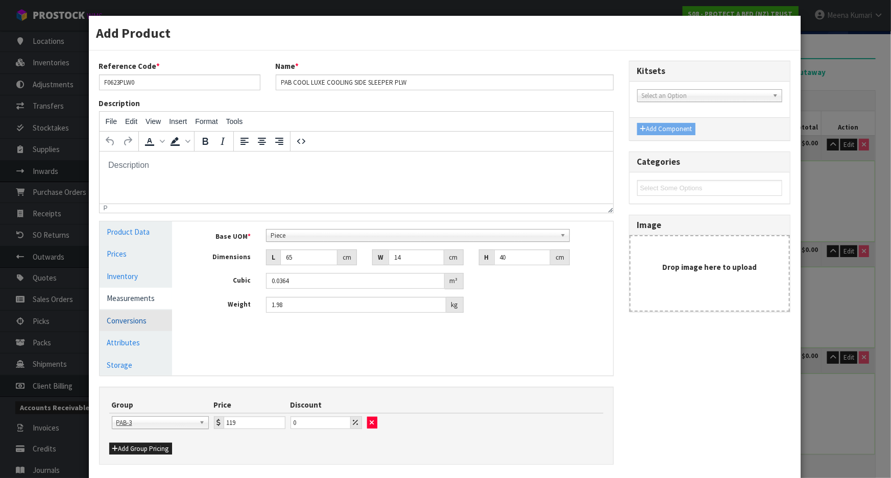
click at [144, 320] on link "Conversions" at bounding box center [136, 320] width 73 height 21
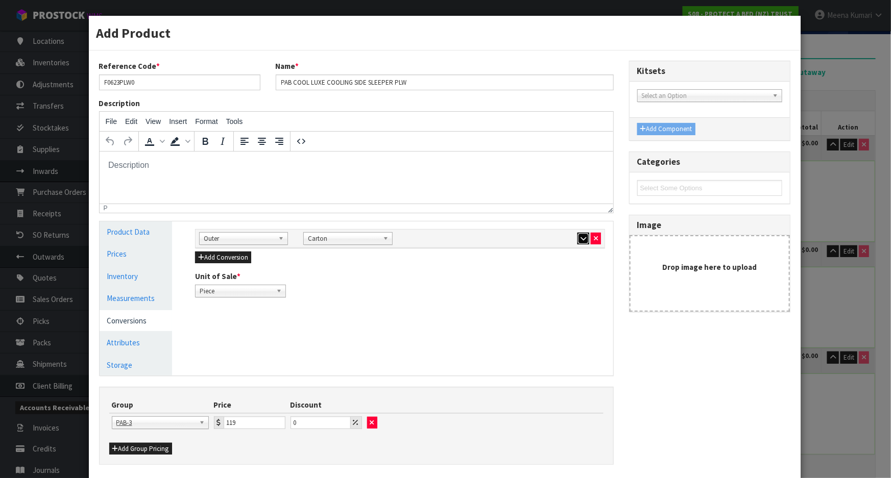
click at [580, 240] on icon "button" at bounding box center [583, 238] width 6 height 7
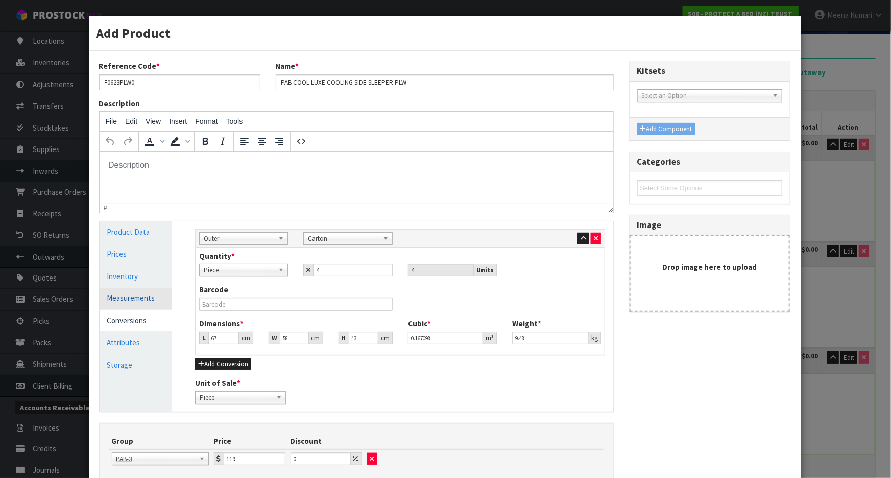
click at [142, 295] on link "Measurements" at bounding box center [136, 298] width 73 height 21
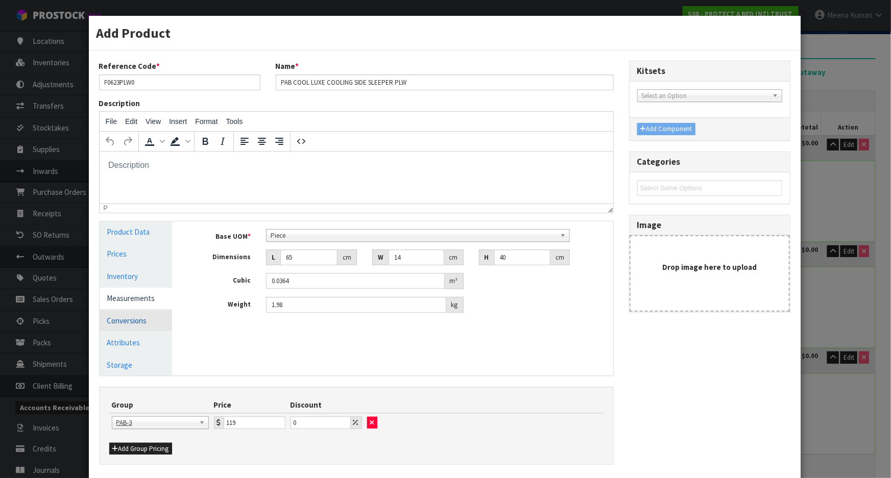
click at [143, 318] on link "Conversions" at bounding box center [136, 320] width 73 height 21
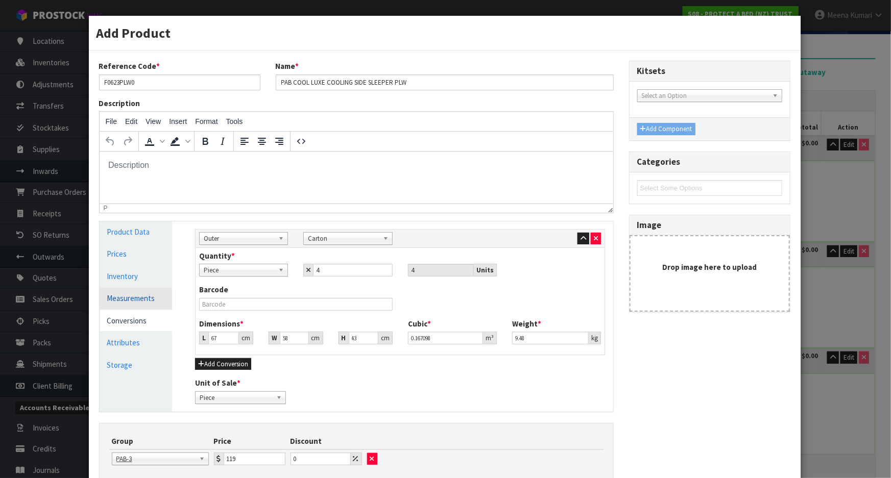
click at [150, 300] on link "Measurements" at bounding box center [136, 298] width 73 height 21
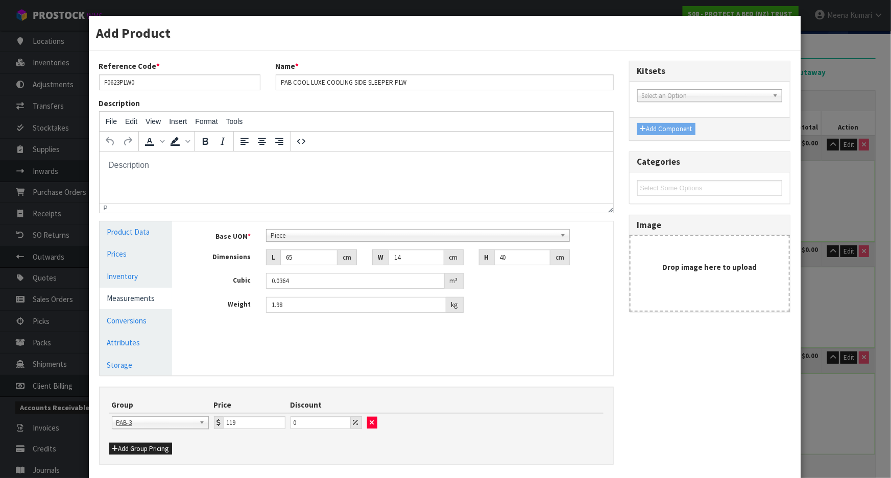
click at [829, 324] on div "Add Product Reference Code * F0623PLW0 Name * PAB COOL LUXE COOLING SIDE SLEEPE…" at bounding box center [445, 239] width 891 height 478
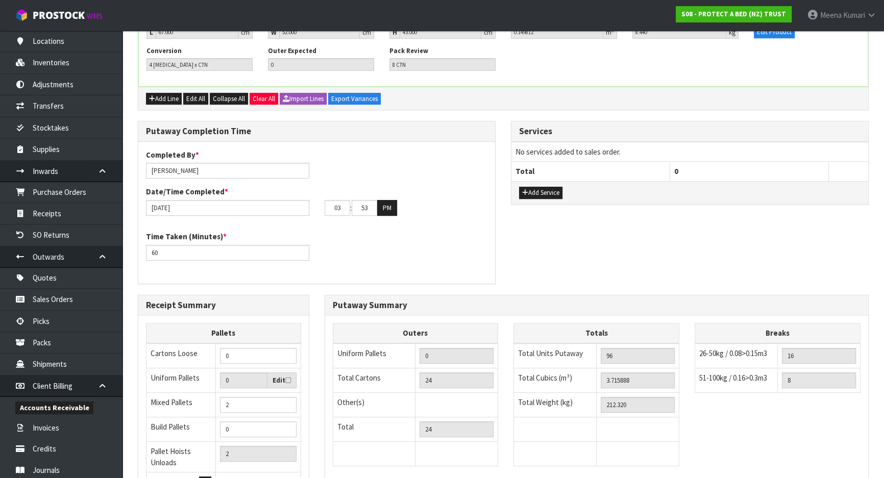
scroll to position [325, 0]
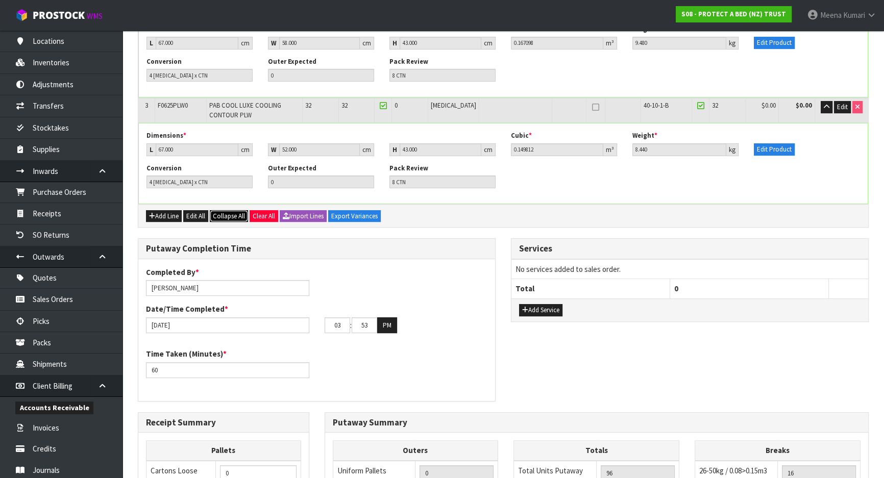
click at [225, 217] on span "Collapse All" at bounding box center [229, 216] width 32 height 9
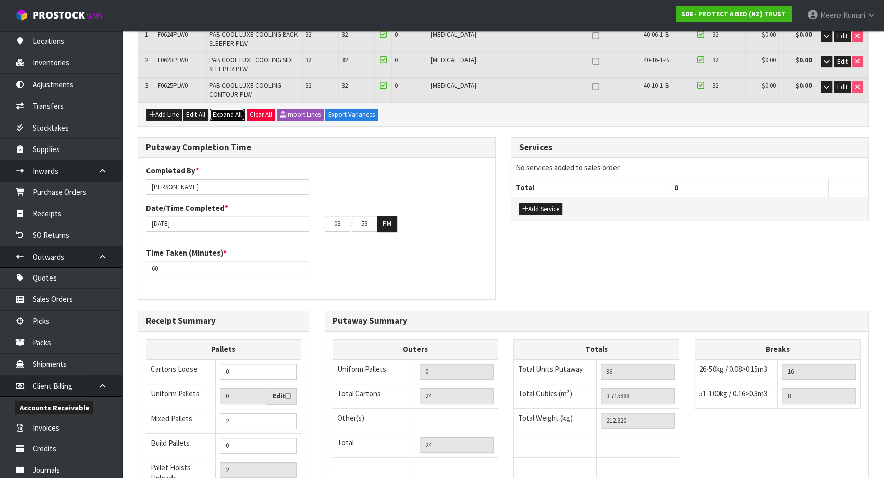
scroll to position [58, 0]
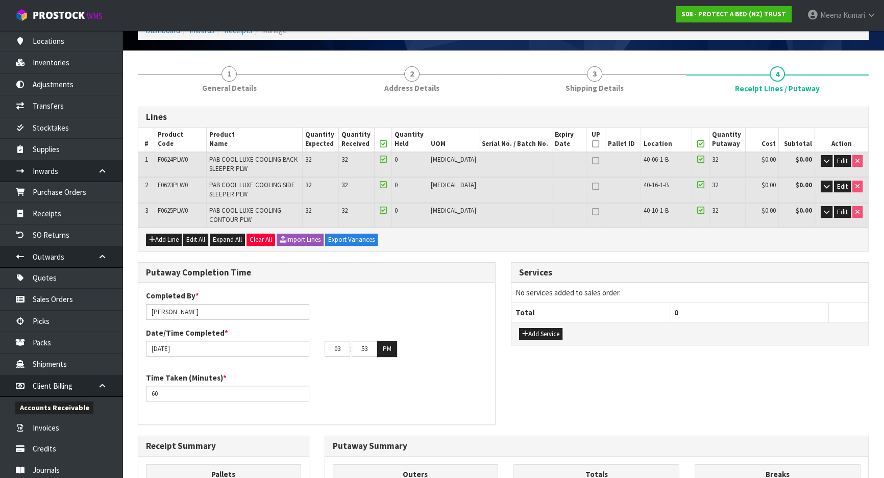
click at [183, 156] on span "F0624PLW0" at bounding box center [173, 159] width 30 height 9
copy span "F0624PLW0"
click at [178, 186] on span "F0623PLW0" at bounding box center [173, 185] width 30 height 9
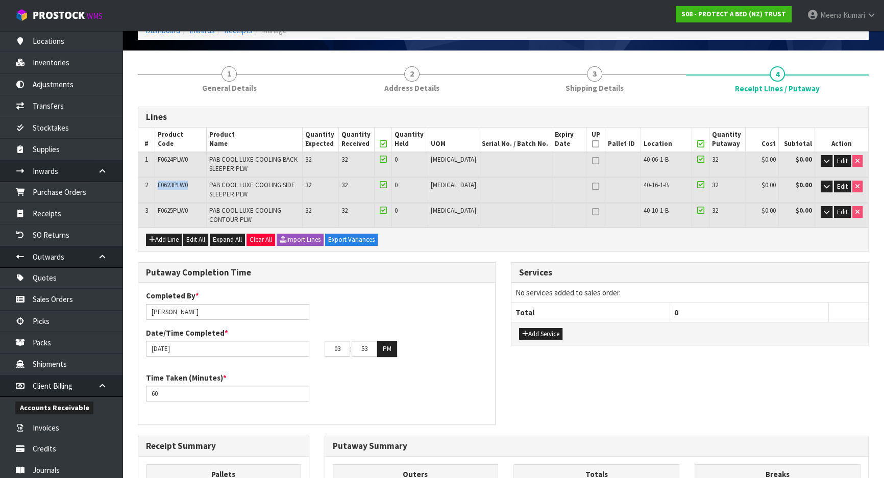
copy span "F0623PLW0"
click at [168, 214] on td "F0625PLW0" at bounding box center [181, 215] width 52 height 24
copy span "F0625PLW0"
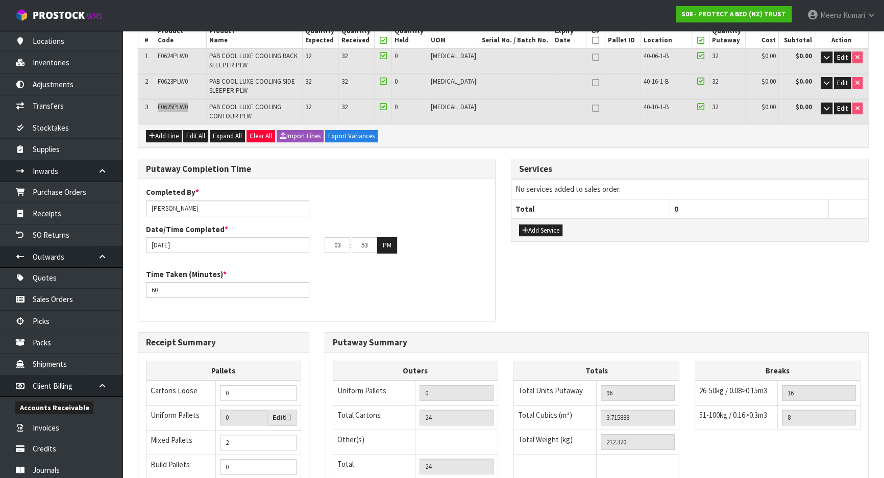
scroll to position [290, 0]
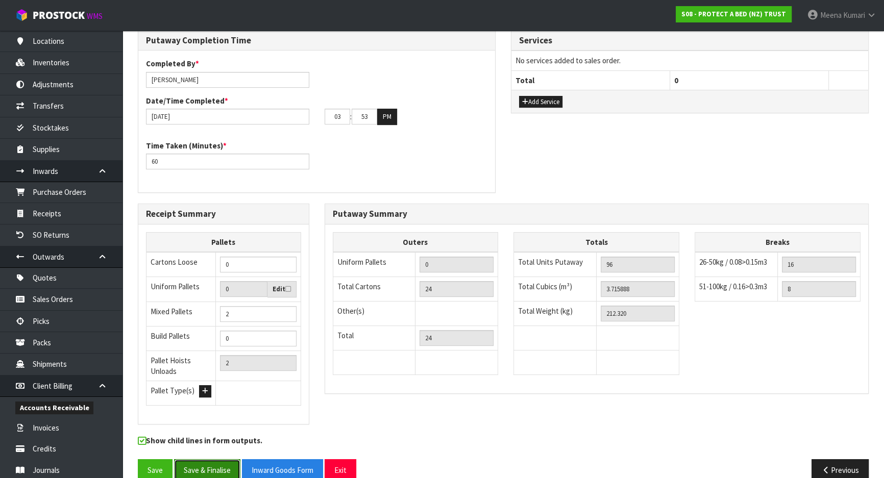
click at [203, 463] on button "Save & Finalise" at bounding box center [207, 470] width 66 height 22
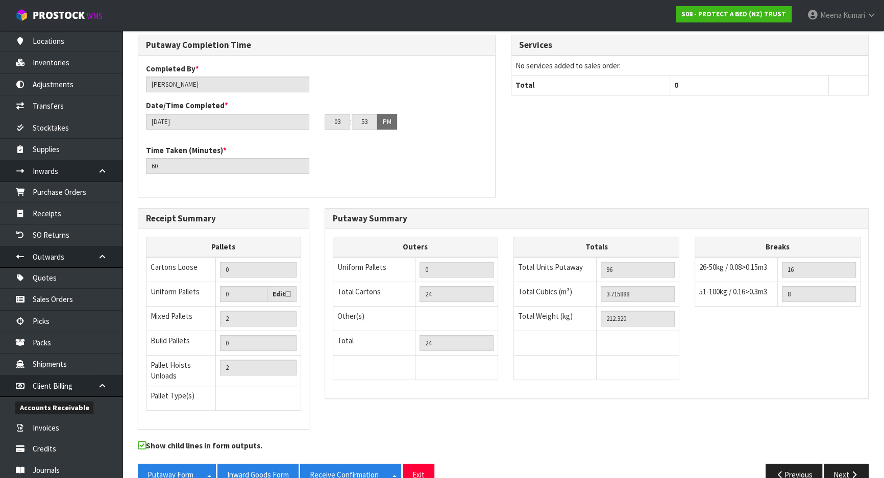
scroll to position [343, 0]
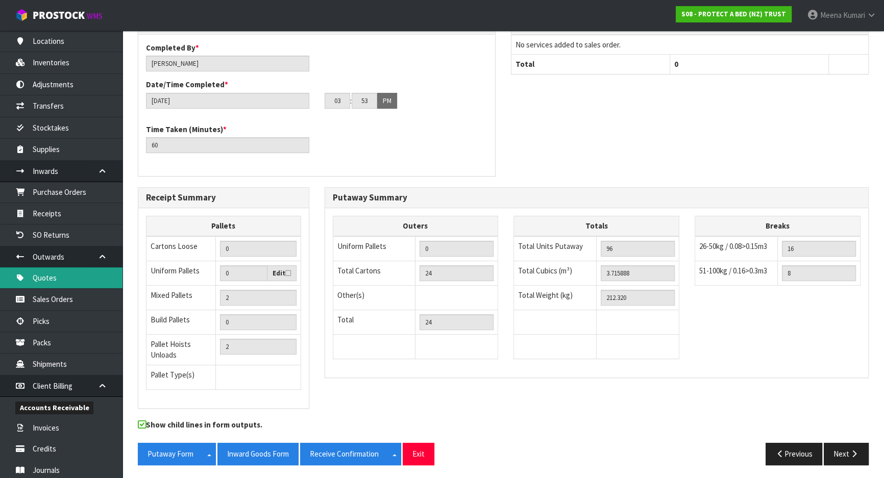
drag, startPoint x: 250, startPoint y: 450, endPoint x: 4, endPoint y: 281, distance: 298.0
click at [250, 450] on button "Inward Goods Form" at bounding box center [257, 454] width 81 height 22
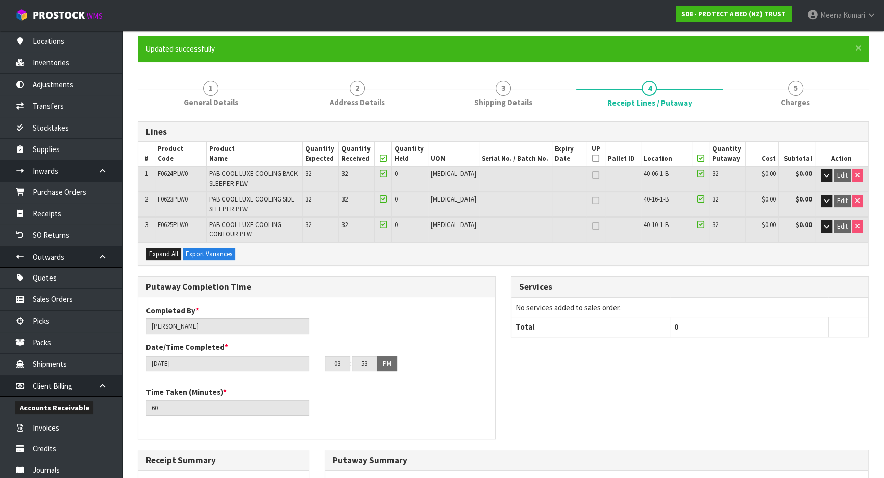
scroll to position [0, 0]
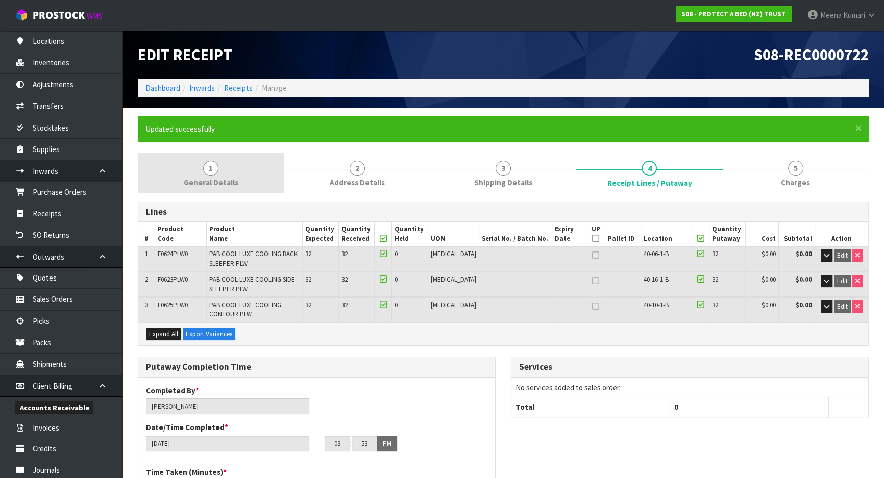
click at [232, 158] on link "1 General Details" at bounding box center [211, 173] width 146 height 40
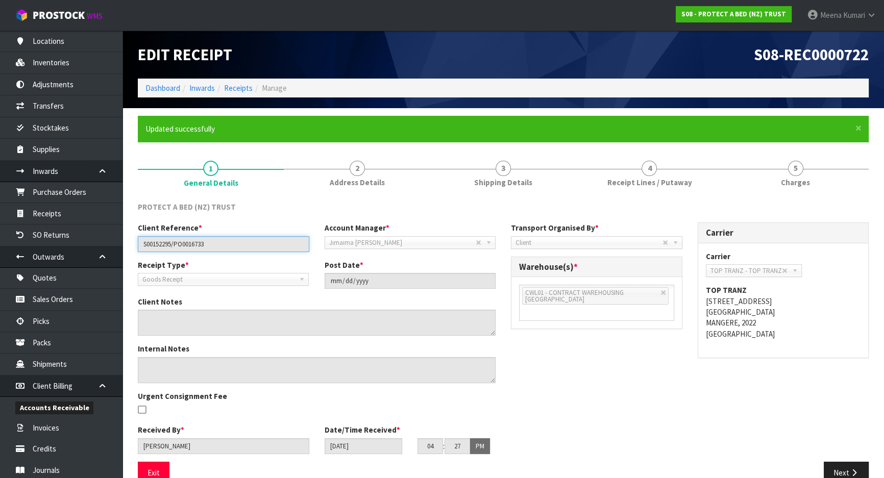
click at [213, 250] on input "S00152295/PO0016733" at bounding box center [223, 244] width 171 height 16
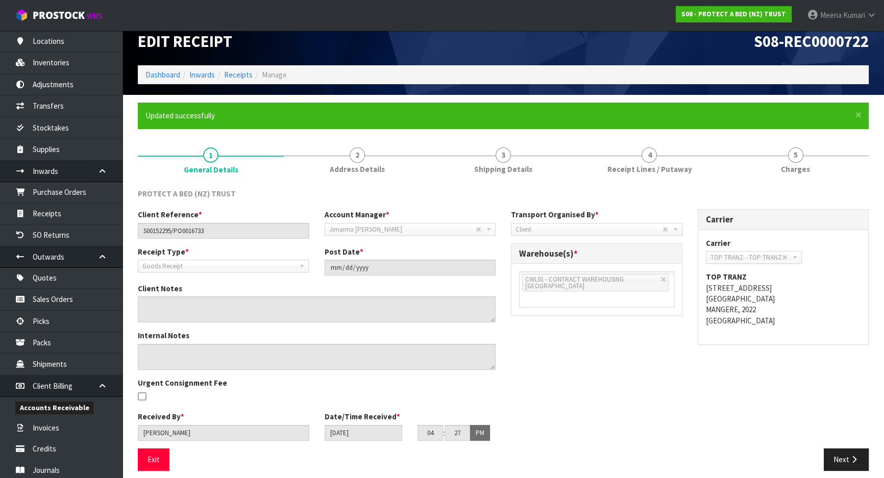
scroll to position [20, 0]
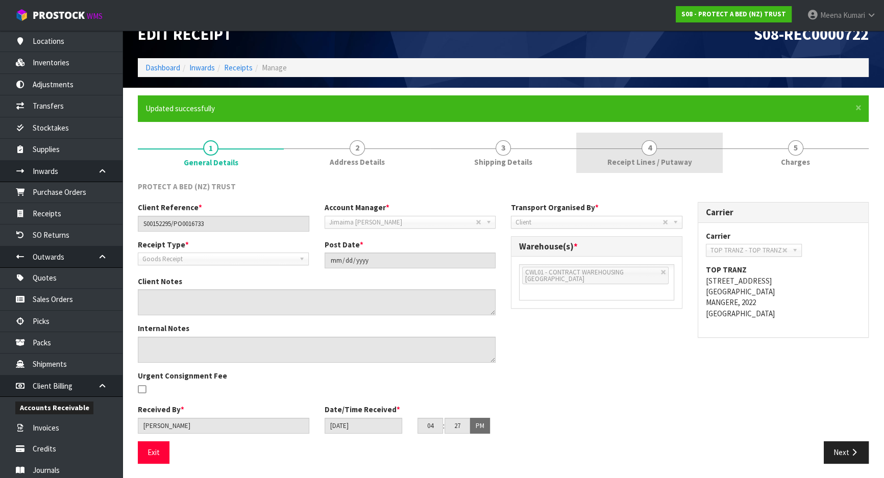
click at [674, 151] on link "4 Receipt Lines / Putaway" at bounding box center [649, 153] width 146 height 40
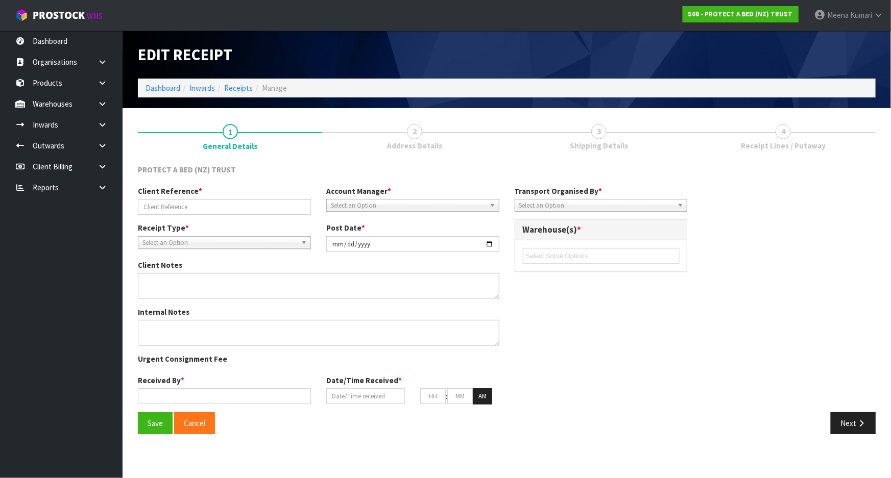
type input "S00152295/PO0016733"
type input "[DATE]"
type input "[PERSON_NAME]"
type input "[DATE]"
type input "04"
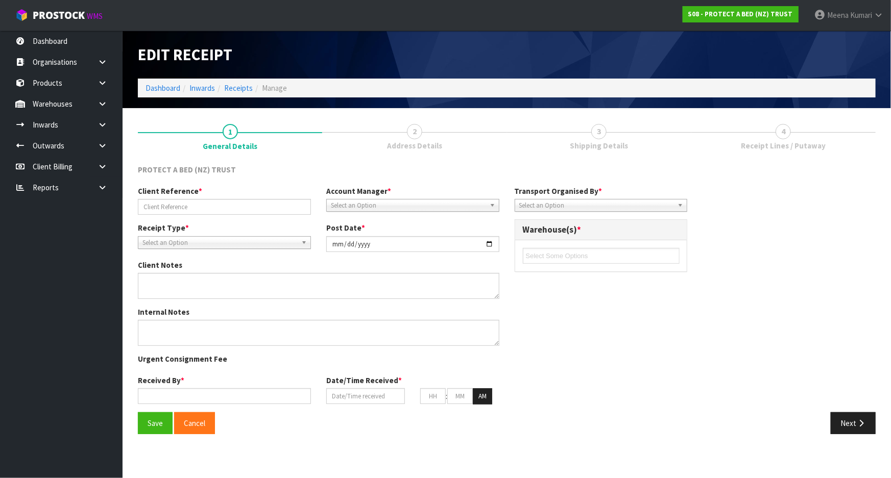
type input "27"
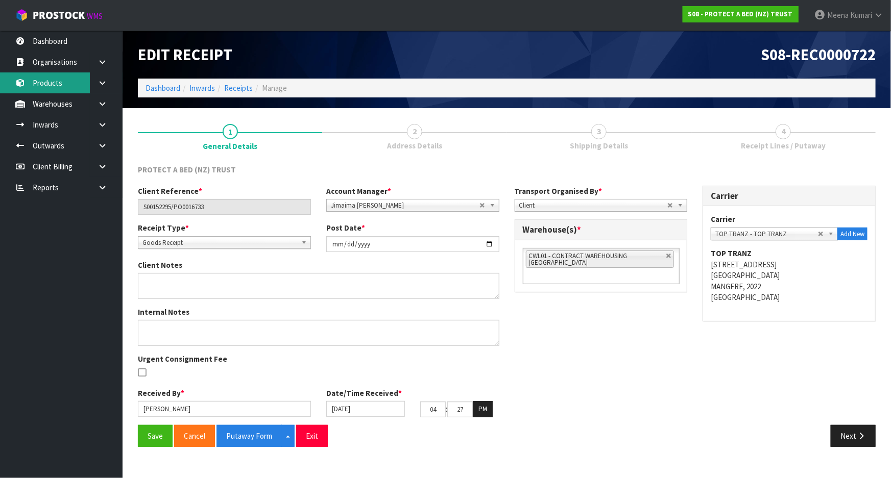
click at [68, 86] on link "Products" at bounding box center [61, 82] width 122 height 21
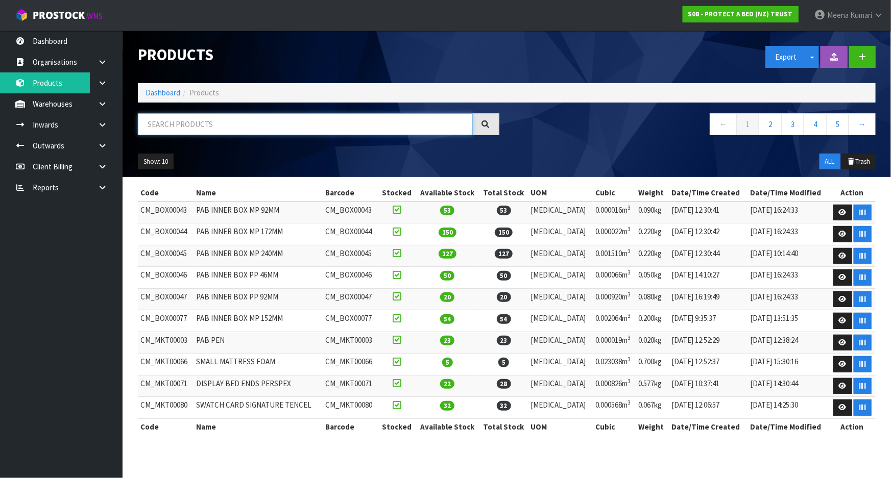
click at [225, 125] on input "text" at bounding box center [305, 124] width 335 height 22
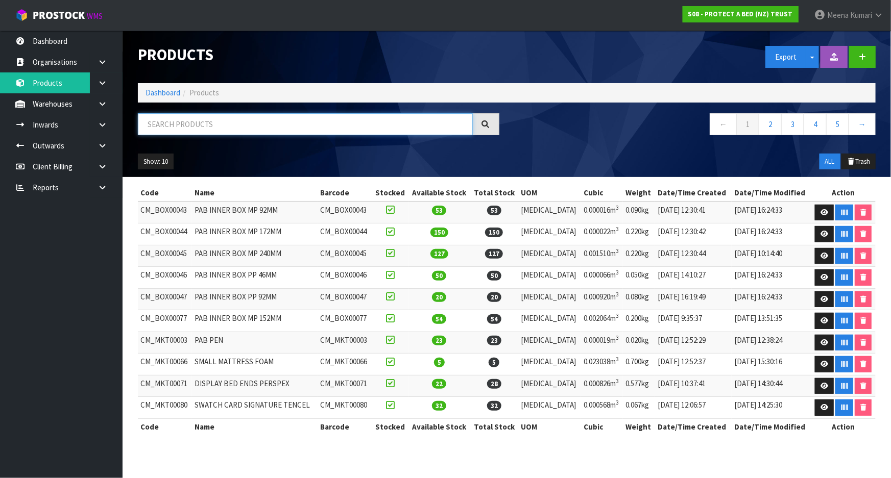
paste input "F0624PLW0"
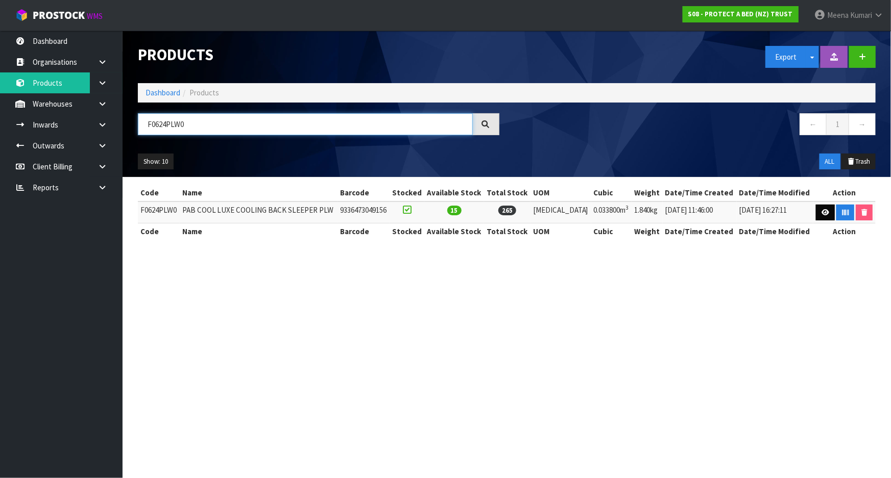
type input "F0624PLW0"
click at [822, 210] on icon at bounding box center [825, 212] width 8 height 7
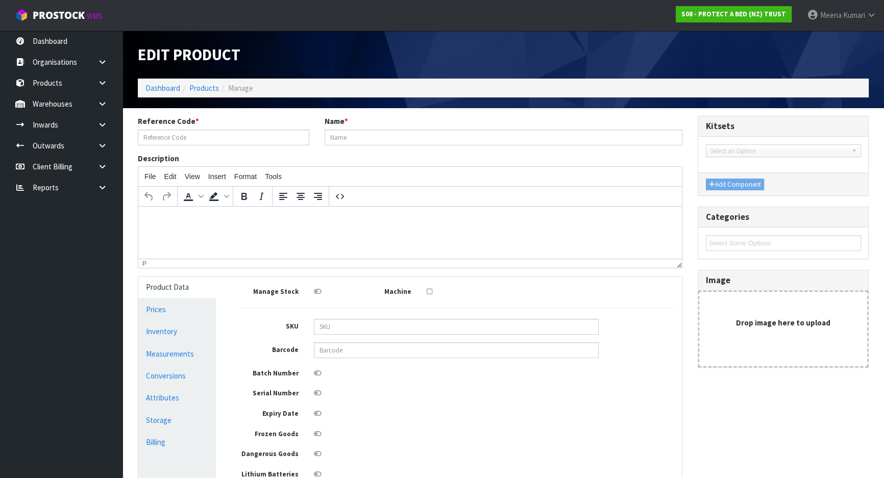
type input "F0624PLW0"
type input "PAB COOL LUXE COOLING BACK SLEEPER PLW"
type input "21323"
type input "9336473049156"
type input "65"
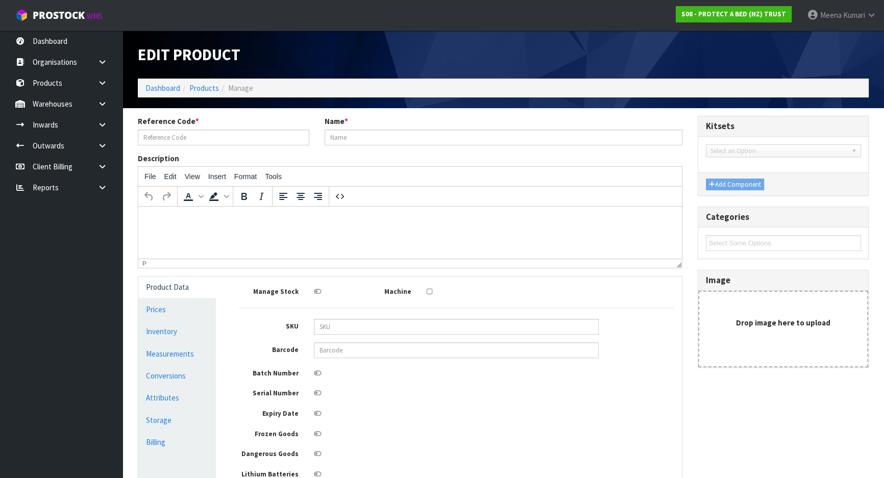
type input "13"
type input "40"
type input "0.0338"
type input "1.84"
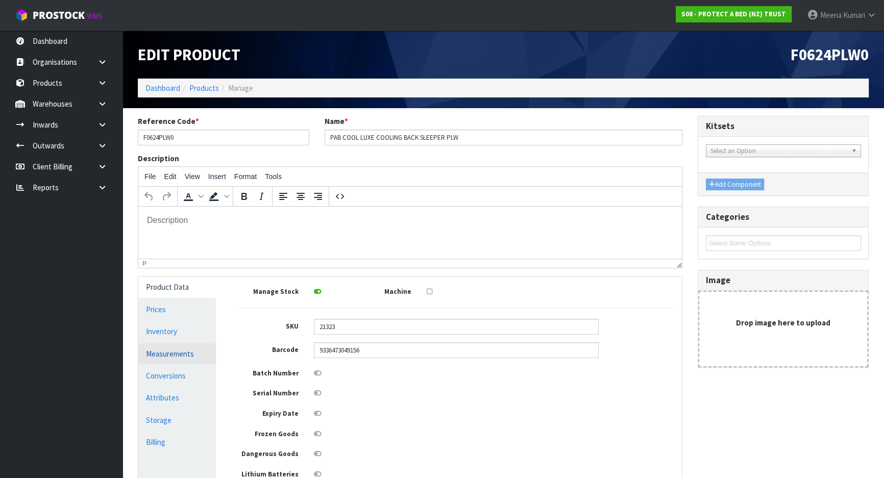
click at [185, 360] on link "Measurements" at bounding box center [177, 354] width 78 height 21
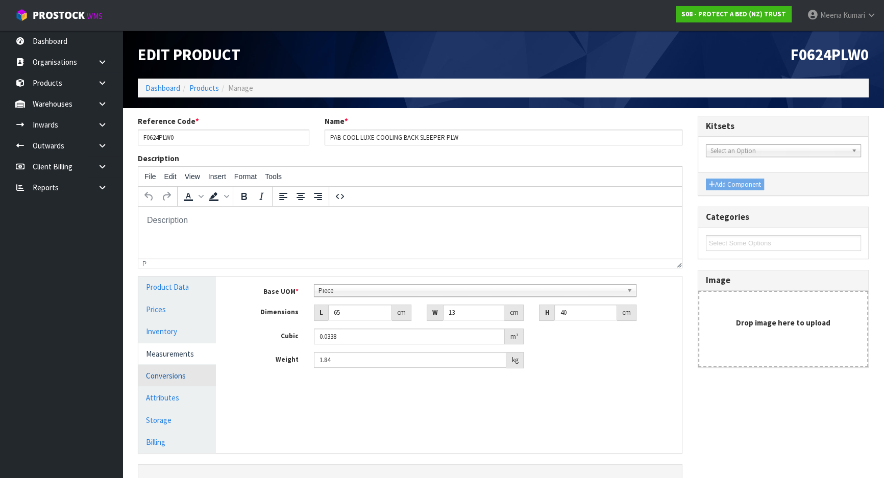
click at [179, 377] on link "Conversions" at bounding box center [177, 375] width 78 height 21
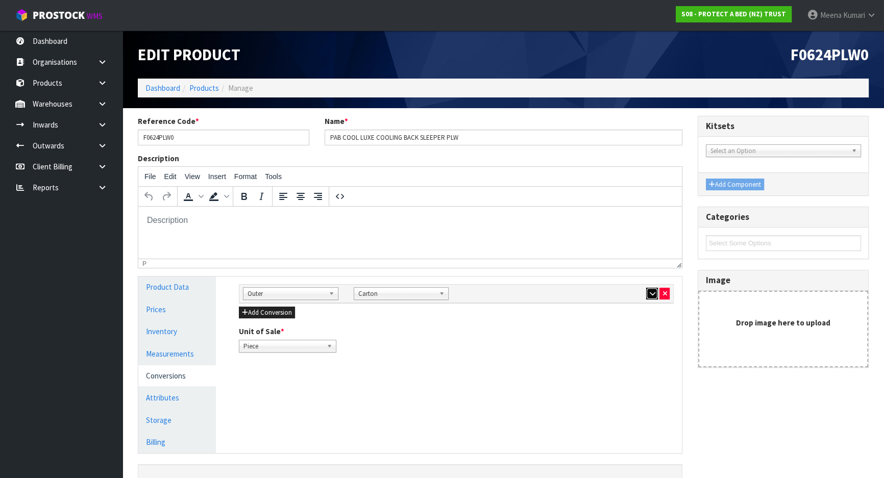
click at [652, 293] on icon "button" at bounding box center [652, 293] width 6 height 7
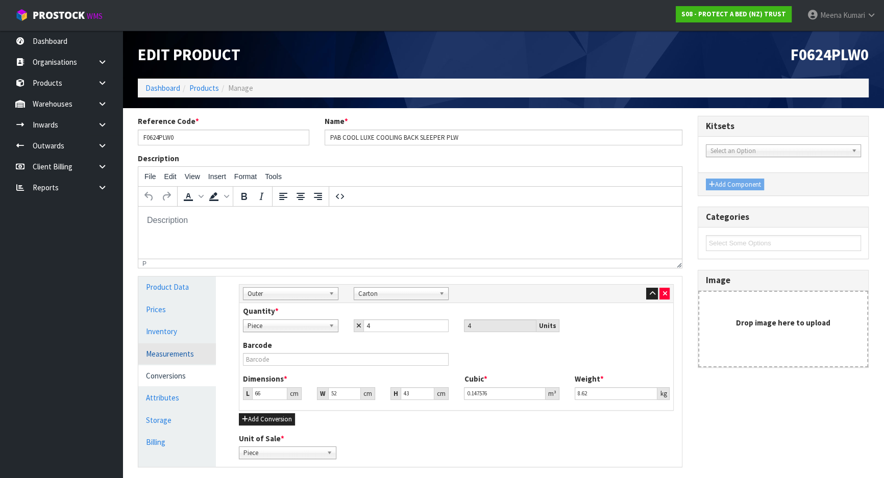
click at [203, 355] on link "Measurements" at bounding box center [177, 354] width 78 height 21
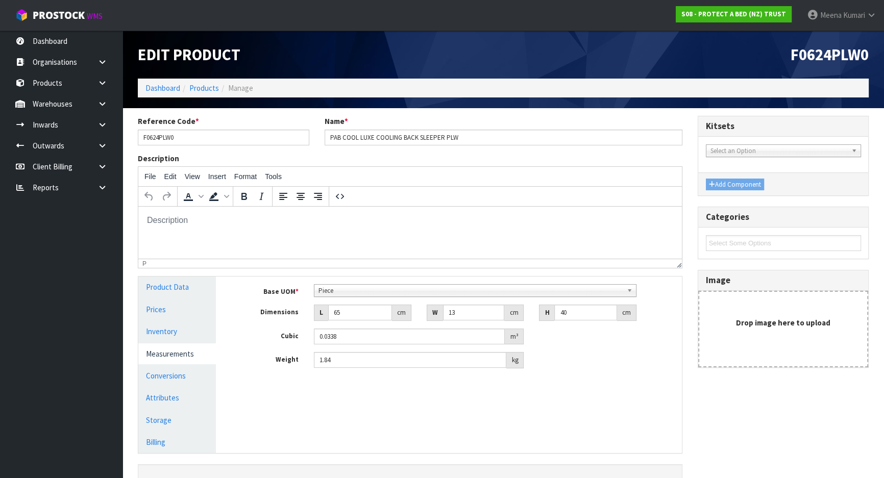
click at [223, 90] on li "Manage" at bounding box center [236, 88] width 34 height 11
click at [204, 86] on link "Products" at bounding box center [204, 88] width 30 height 10
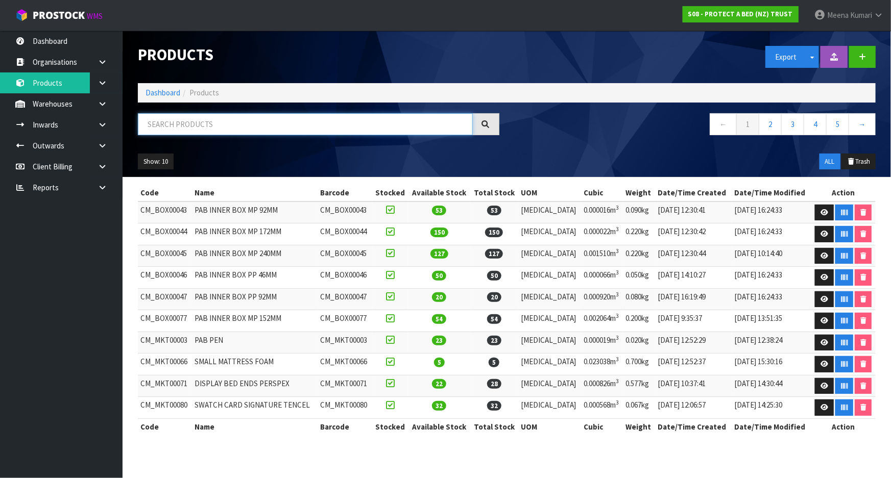
click at [203, 129] on input "text" at bounding box center [305, 124] width 335 height 22
paste input "F0624PLW0"
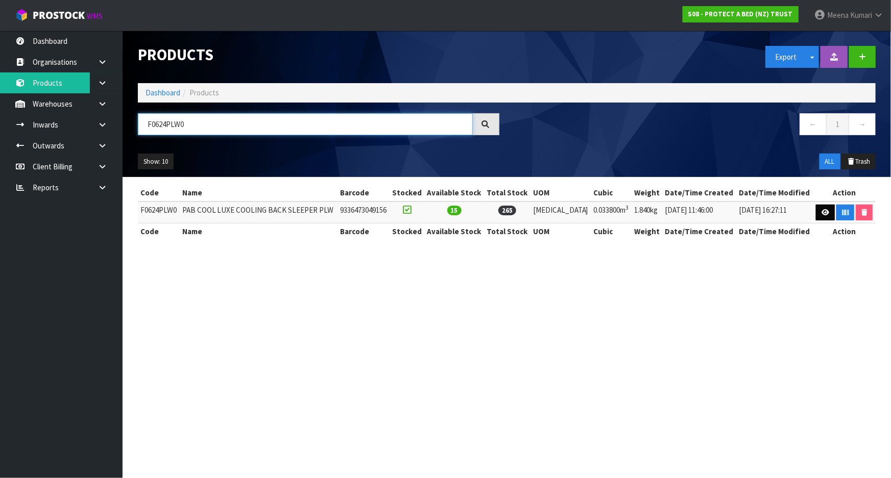
type input "F0624PLW0"
click at [817, 211] on link at bounding box center [825, 213] width 19 height 16
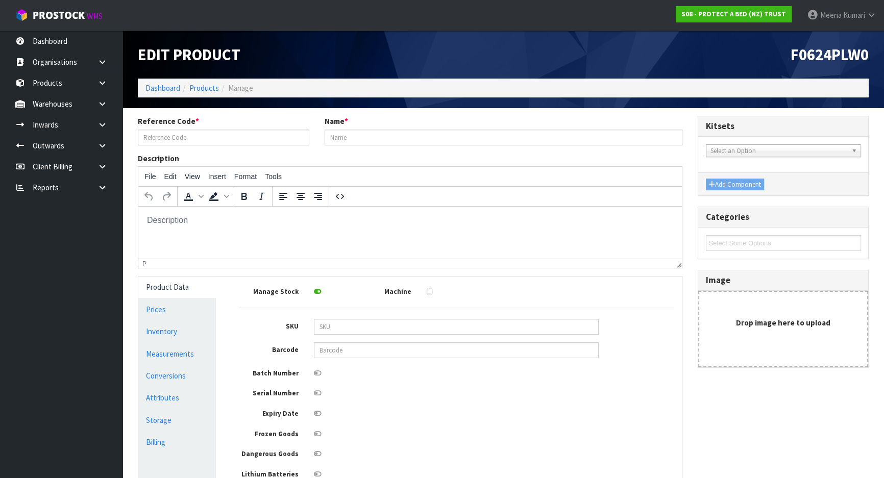
type input "F0624PLW0"
type input "PAB COOL LUXE COOLING BACK SLEEPER PLW"
type input "21323"
type input "9336473049156"
type input "65"
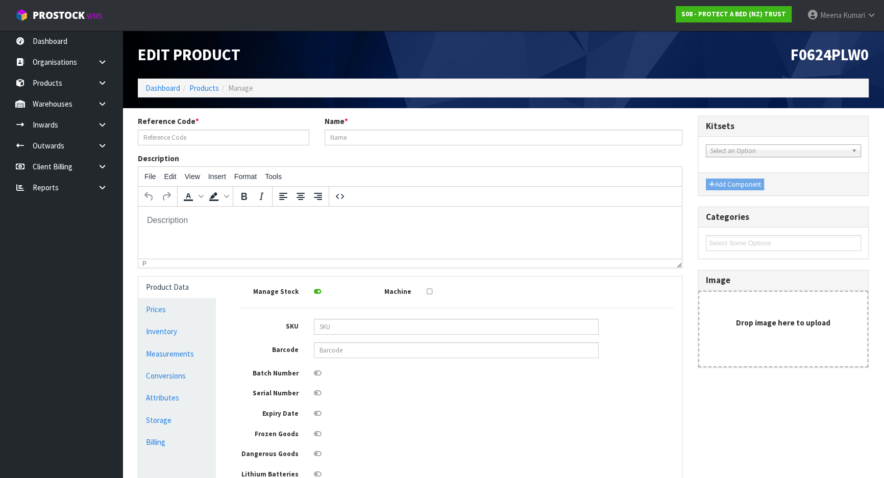
type input "13"
type input "40"
type input "0.0338"
type input "1.84"
click at [202, 359] on link "Measurements" at bounding box center [177, 354] width 78 height 21
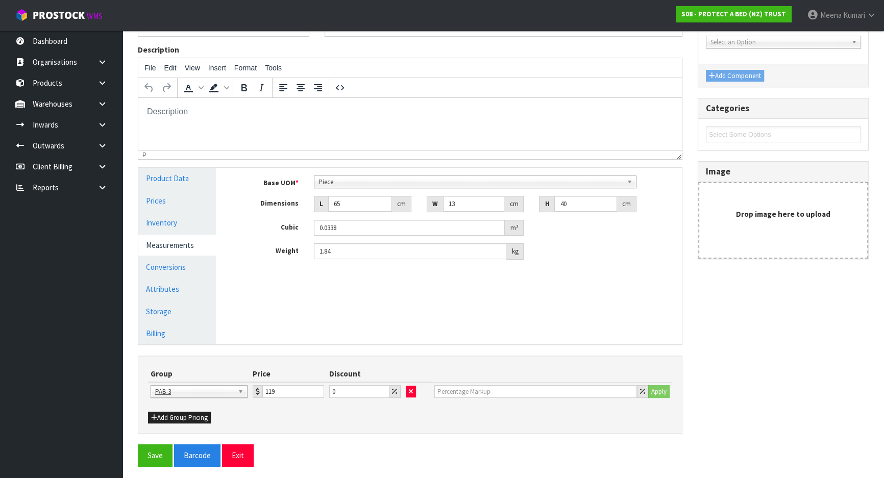
scroll to position [112, 0]
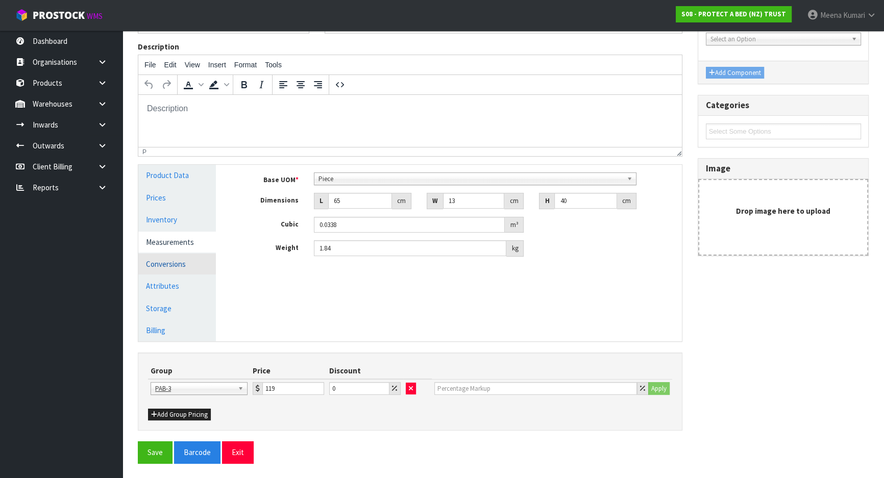
click at [186, 256] on link "Conversions" at bounding box center [177, 264] width 78 height 21
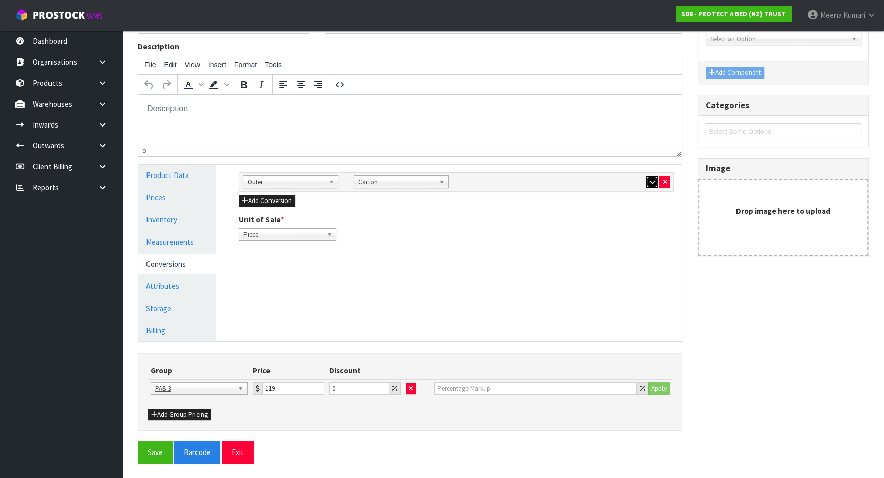
click at [650, 181] on icon "button" at bounding box center [652, 182] width 6 height 7
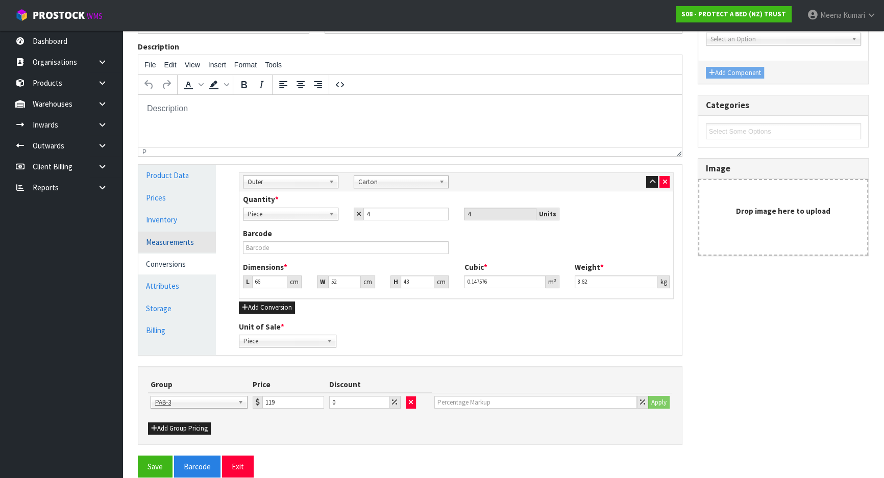
click at [184, 247] on link "Measurements" at bounding box center [177, 242] width 78 height 21
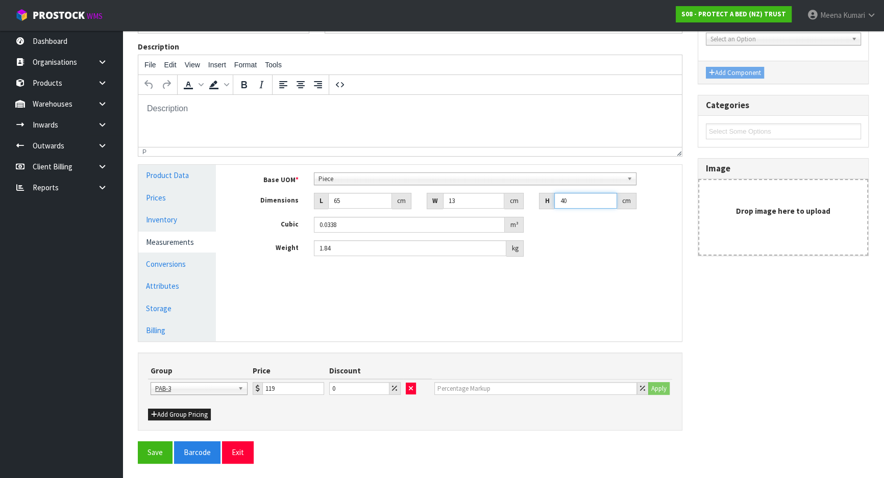
click at [557, 202] on input "40" at bounding box center [585, 201] width 63 height 16
type input "1"
type input "0.000845"
type input "10"
type input "0.00845"
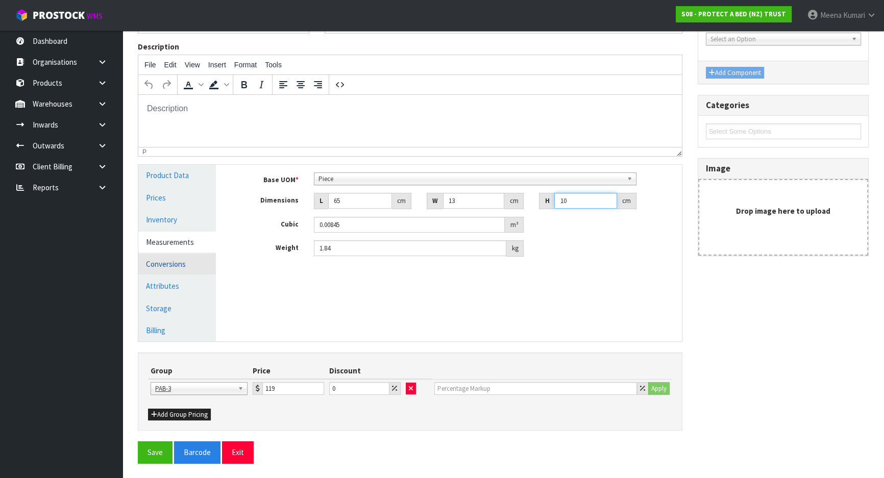
type input "10"
click at [206, 268] on link "Conversions" at bounding box center [177, 264] width 78 height 21
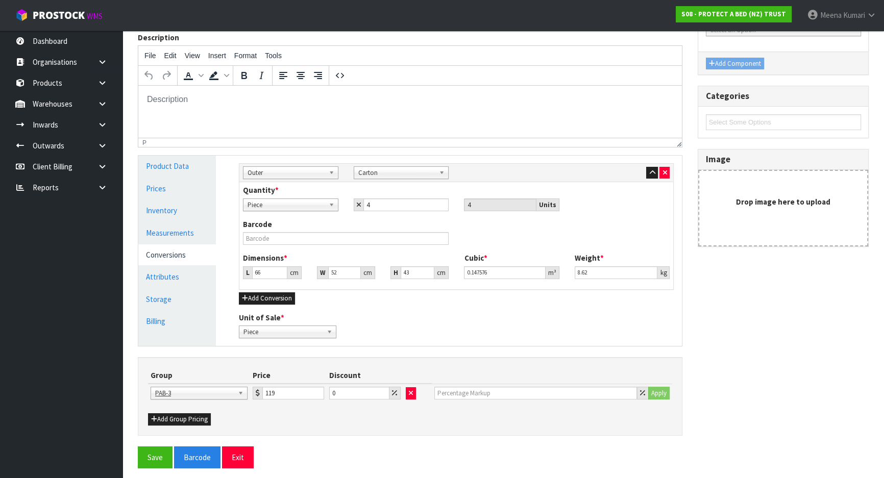
scroll to position [125, 0]
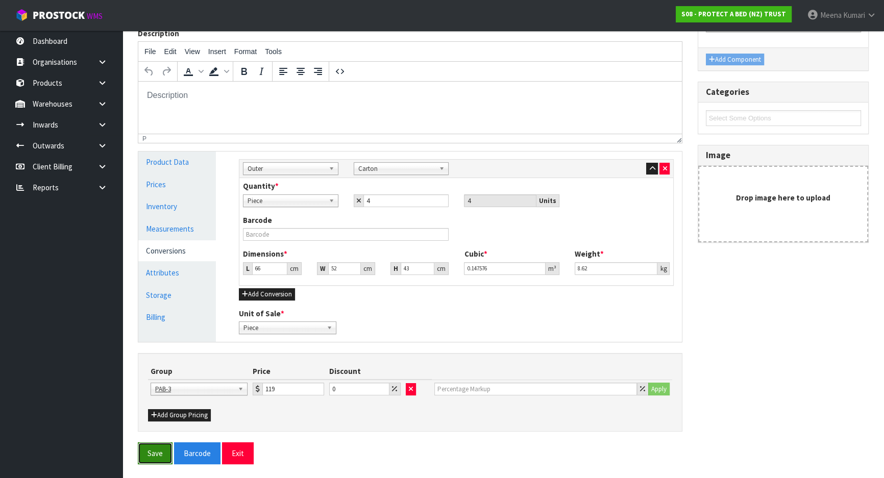
click at [160, 448] on button "Save" at bounding box center [155, 454] width 35 height 22
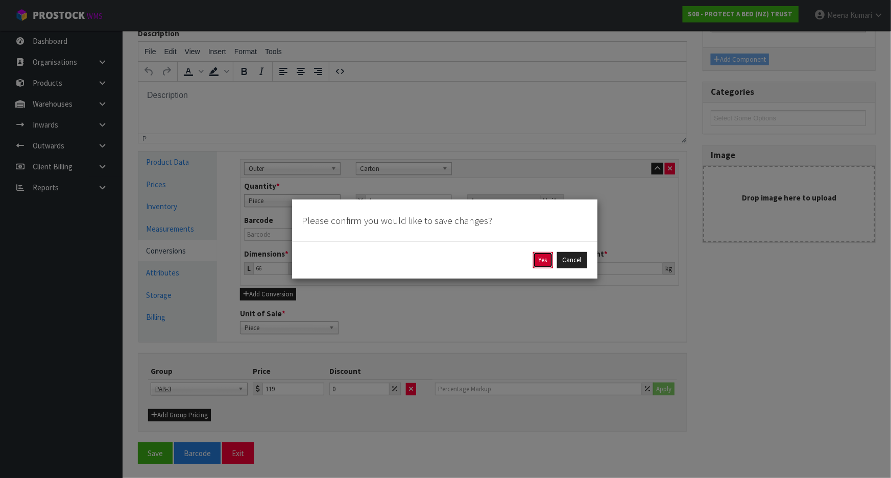
click at [541, 263] on button "Yes" at bounding box center [543, 260] width 20 height 16
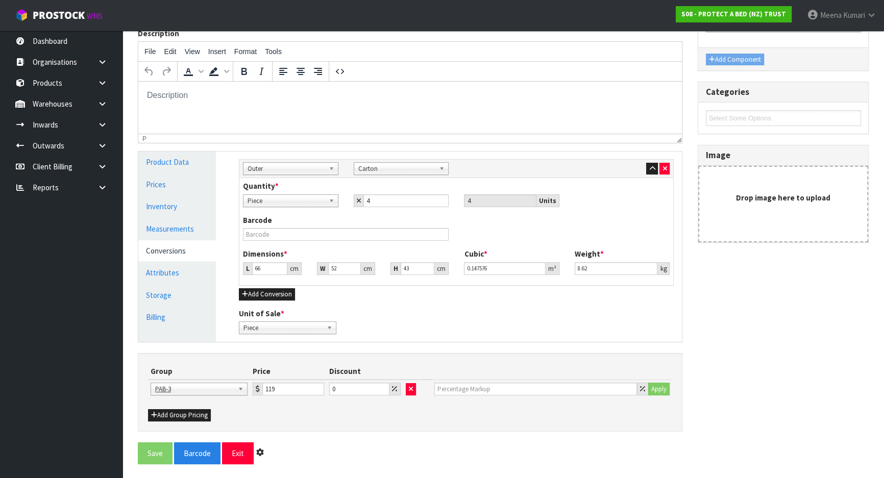
scroll to position [0, 0]
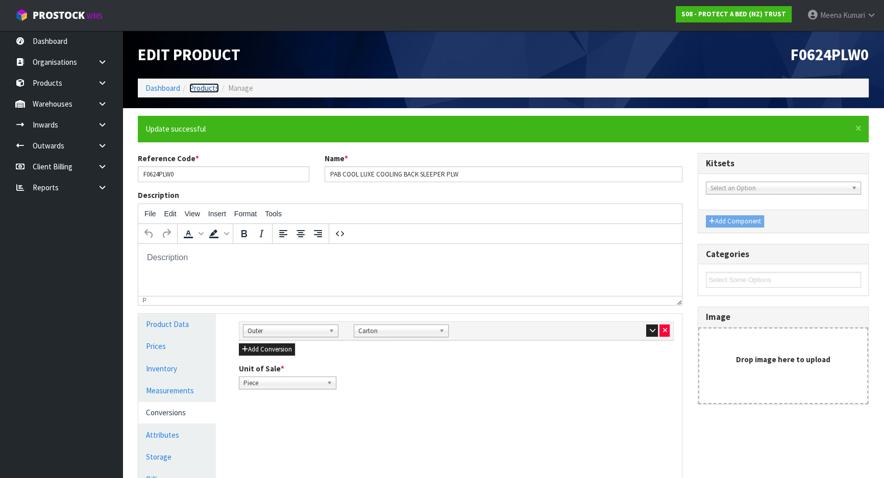
click at [208, 90] on link "Products" at bounding box center [204, 88] width 30 height 10
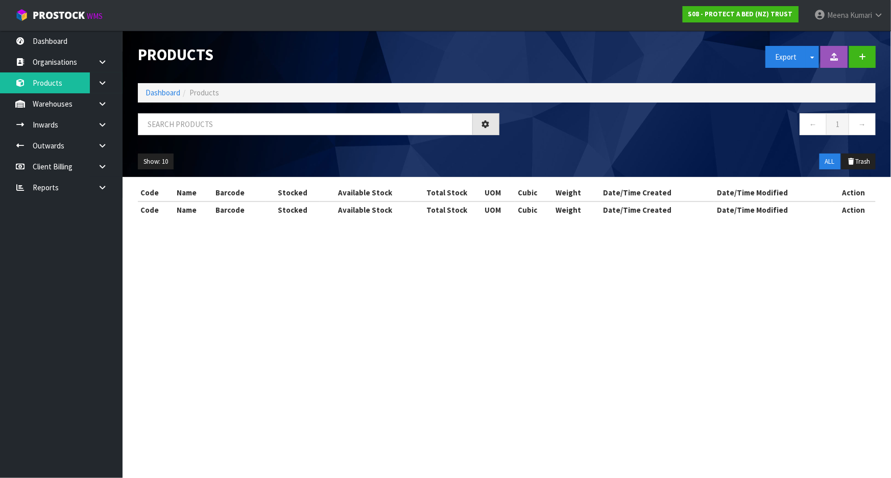
click at [210, 110] on div "Products Export Split button! SOH Summary Measurements Dangerous Goods Import P…" at bounding box center [506, 104] width 753 height 146
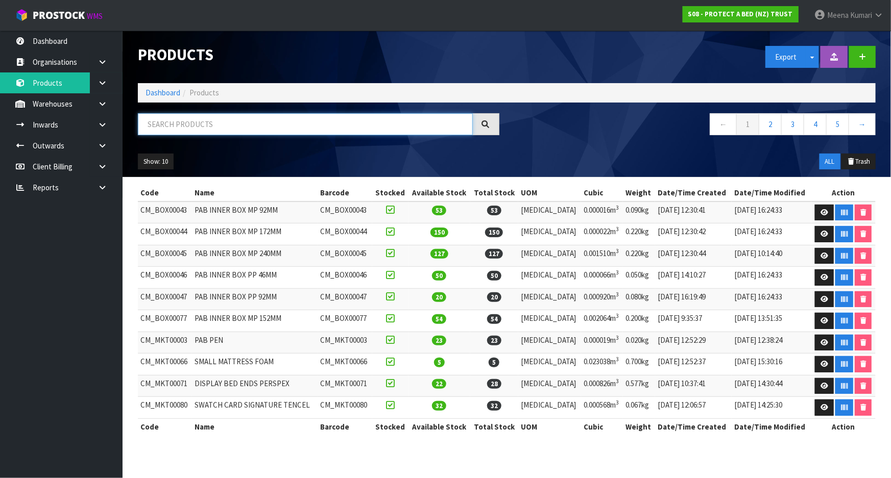
click at [215, 121] on input "text" at bounding box center [305, 124] width 335 height 22
paste input "F0623PLW0"
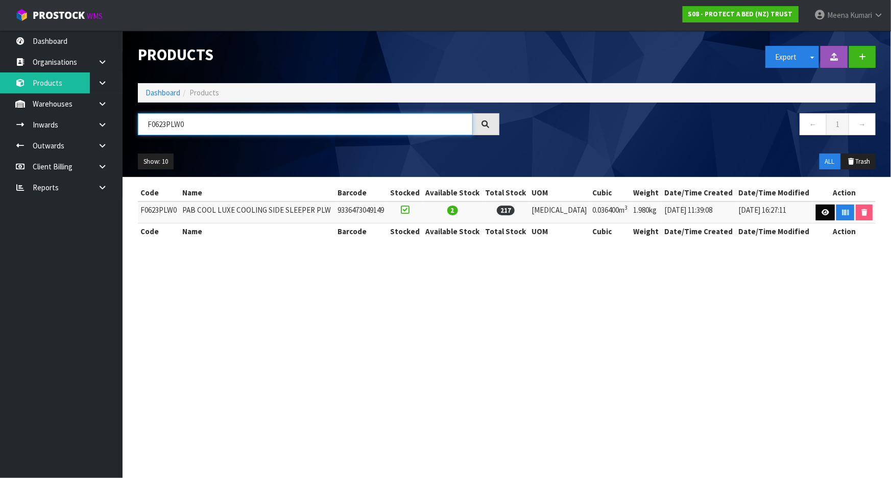
type input "F0623PLW0"
click at [821, 210] on icon at bounding box center [825, 212] width 8 height 7
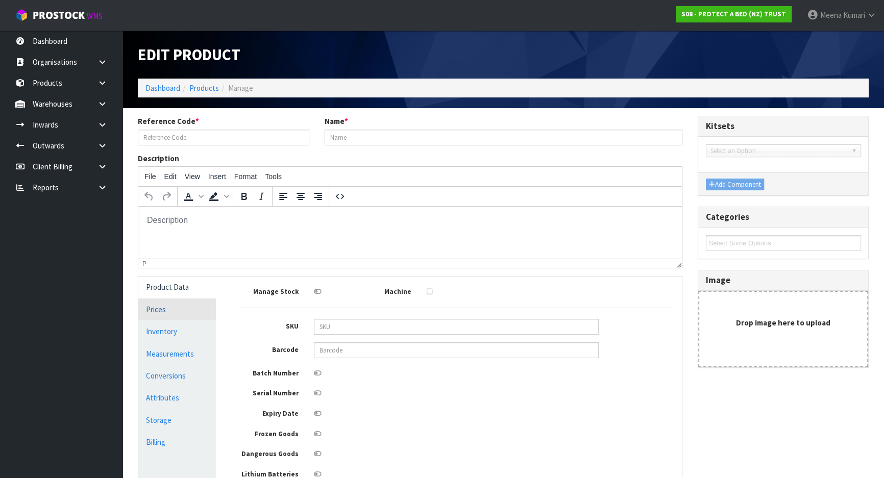
type input "F0623PLW0"
type input "PAB COOL LUXE COOLING SIDE SLEEPER PLW"
type input "21322"
type input "9336473049149"
type input "65"
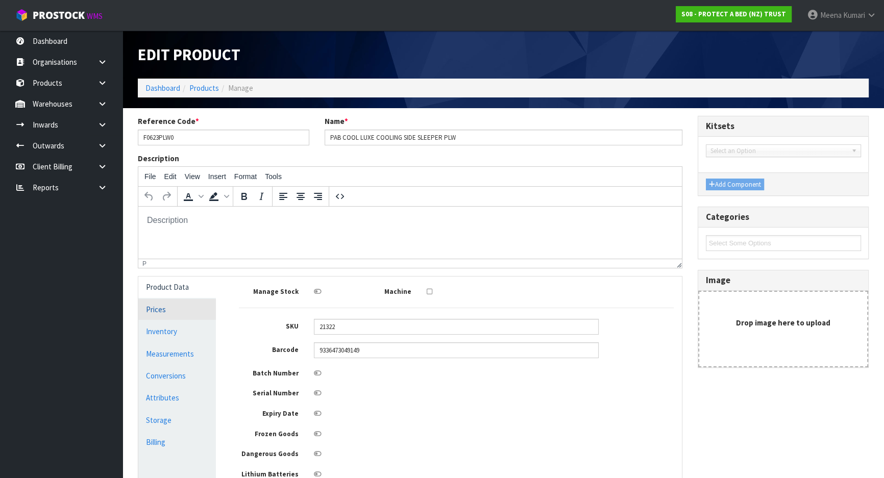
type input "14"
type input "40"
type input "0.0364"
type input "1.98"
click at [199, 359] on link "Measurements" at bounding box center [177, 354] width 78 height 21
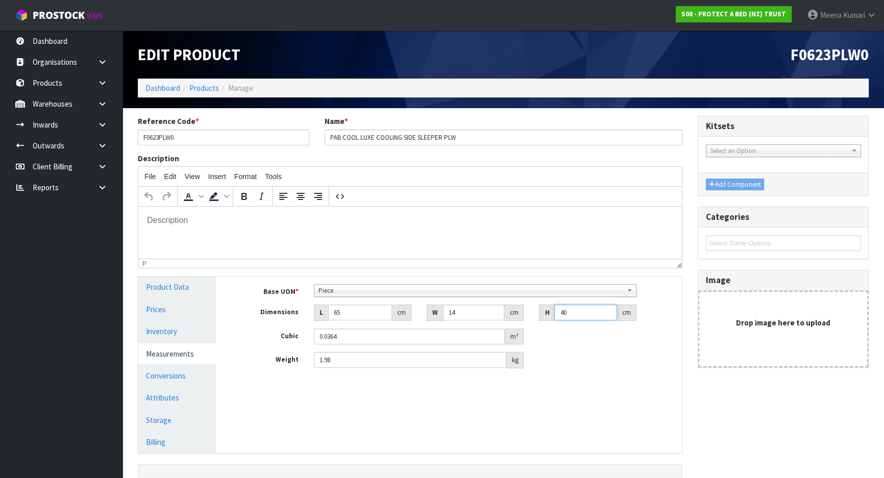
drag, startPoint x: 569, startPoint y: 316, endPoint x: 549, endPoint y: 317, distance: 20.4
click at [549, 317] on div "H 40 cm" at bounding box center [587, 313] width 97 height 16
type input "1"
type input "0.00091"
type input "10"
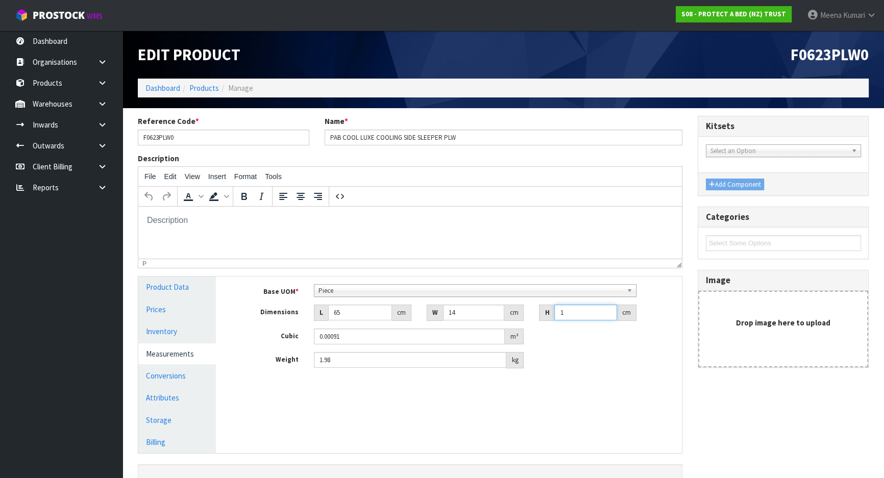
type input "0.0091"
type input "10"
click at [165, 379] on link "Conversions" at bounding box center [177, 375] width 78 height 21
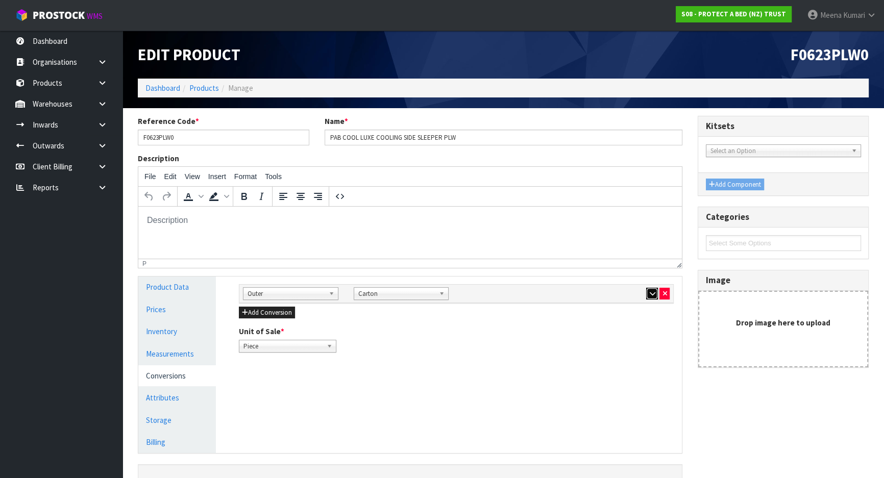
click at [649, 293] on icon "button" at bounding box center [652, 293] width 6 height 7
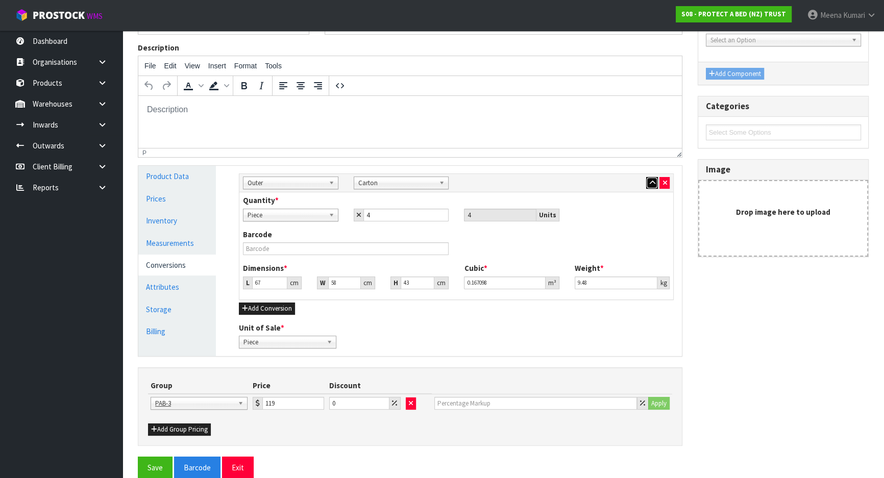
scroll to position [125, 0]
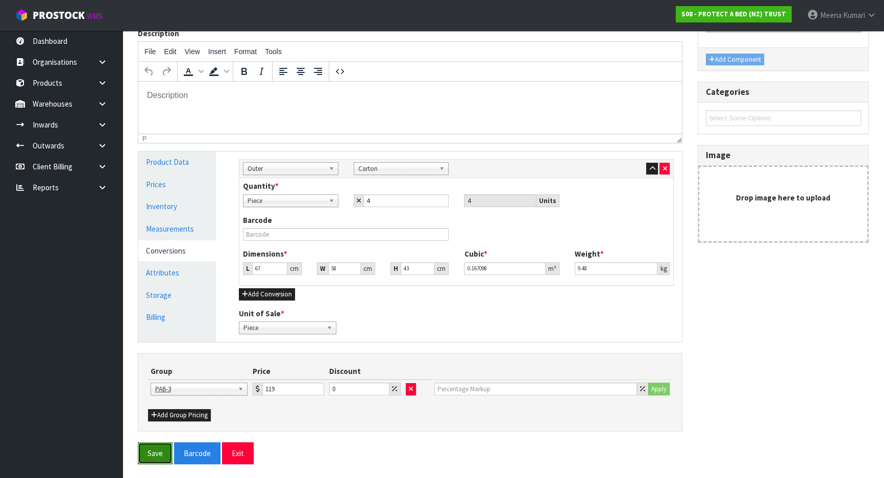
click at [149, 458] on button "Save" at bounding box center [155, 454] width 35 height 22
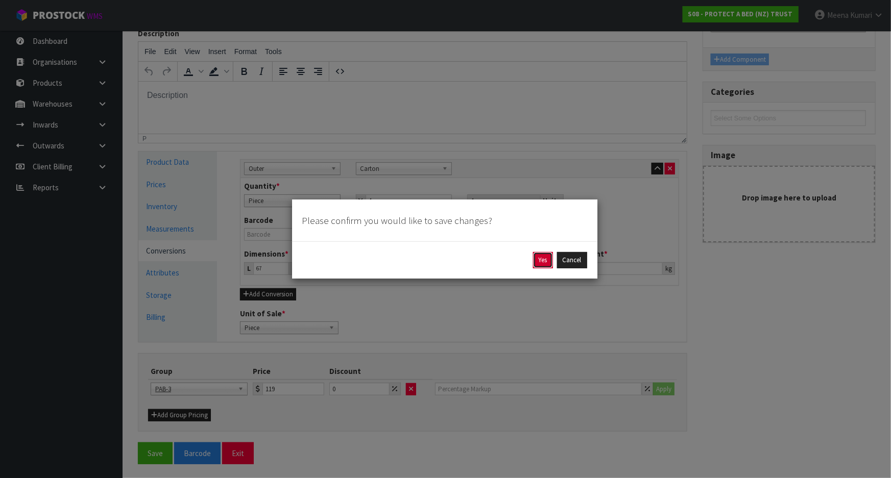
click at [545, 260] on button "Yes" at bounding box center [543, 260] width 20 height 16
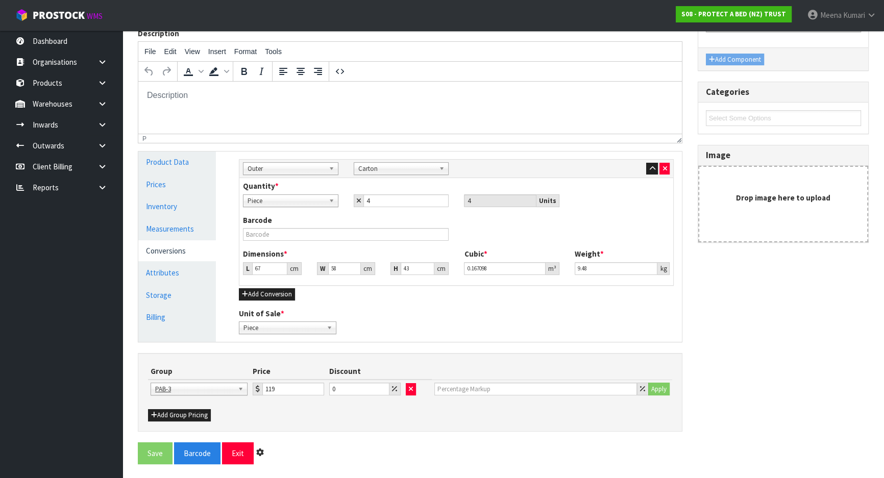
scroll to position [0, 0]
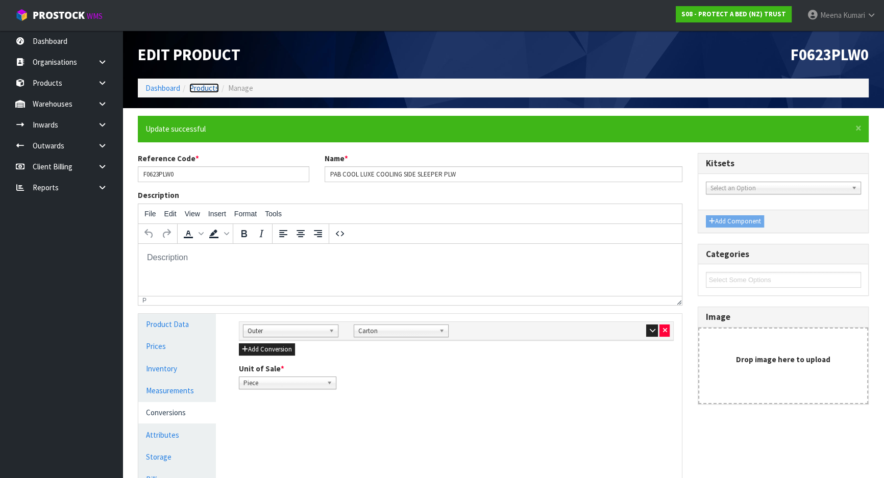
click at [202, 86] on link "Products" at bounding box center [204, 88] width 30 height 10
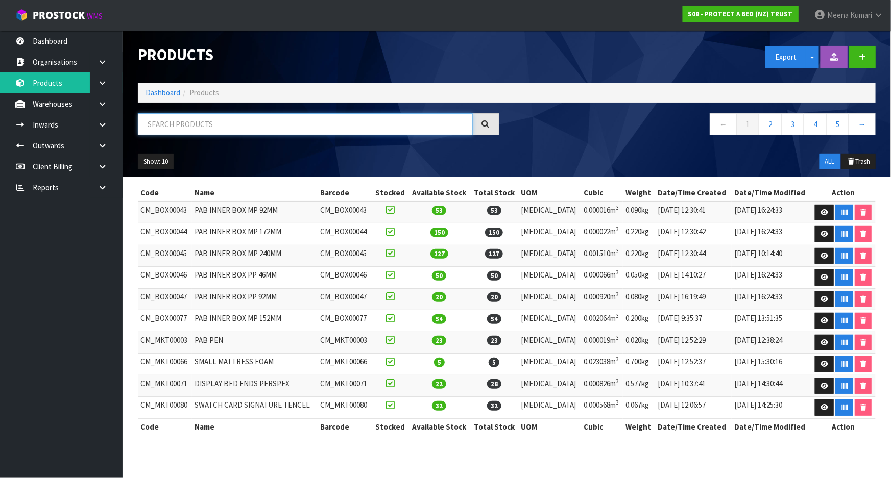
click at [212, 127] on input "text" at bounding box center [305, 124] width 335 height 22
paste input "F0625PLW0"
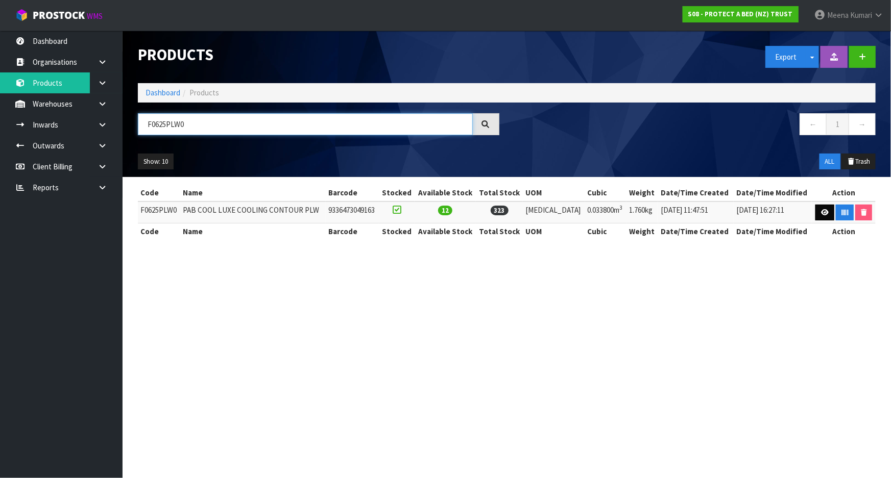
type input "F0625PLW0"
click at [824, 210] on icon at bounding box center [825, 212] width 8 height 7
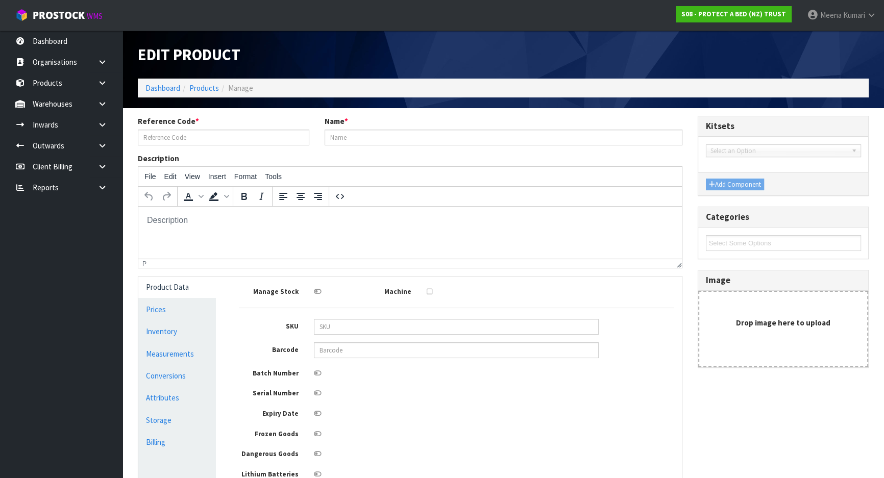
type input "F0625PLW0"
type input "PAB COOL LUXE COOLING CONTOUR PLW"
type input "21324"
type input "9336473049163"
type input "65"
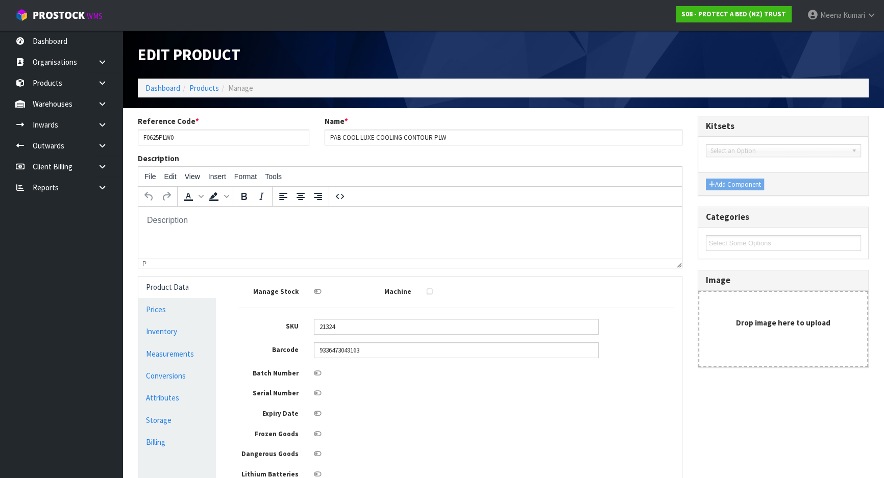
type input "13"
type input "40"
type input "0.0338"
type input "1.76"
click at [177, 359] on link "Measurements" at bounding box center [177, 354] width 78 height 21
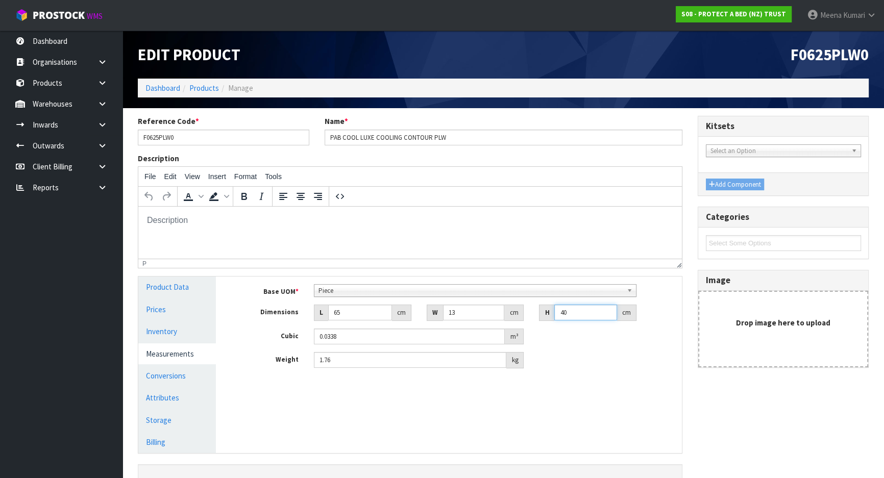
drag, startPoint x: 583, startPoint y: 313, endPoint x: 520, endPoint y: 313, distance: 62.8
click at [520, 313] on div "Dimensions L 65 cm W 13 cm H 40 cm" at bounding box center [456, 313] width 450 height 16
type input "1"
type input "0.000845"
type input "10"
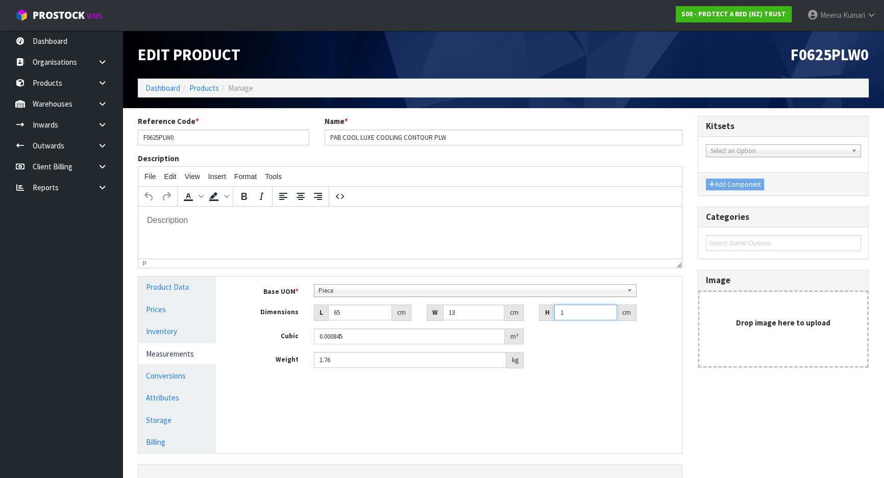
type input "0.00845"
type input "10"
click at [192, 378] on link "Conversions" at bounding box center [177, 375] width 78 height 21
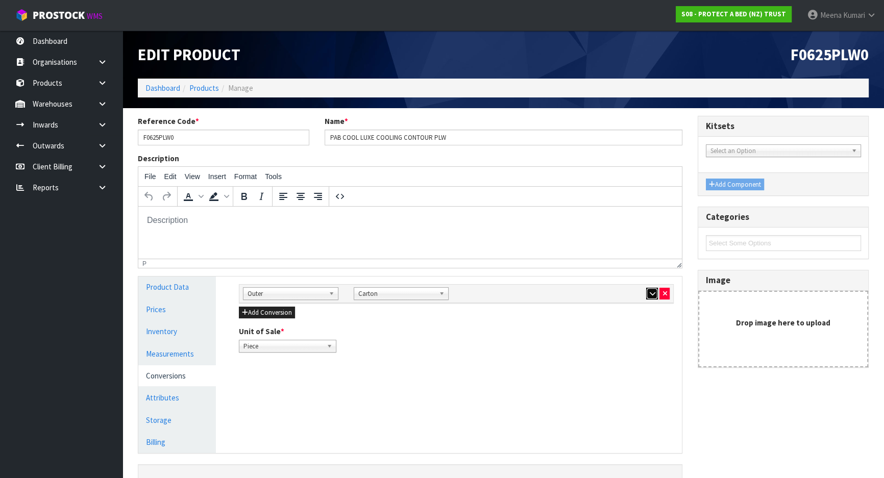
click at [652, 292] on icon "button" at bounding box center [652, 293] width 6 height 7
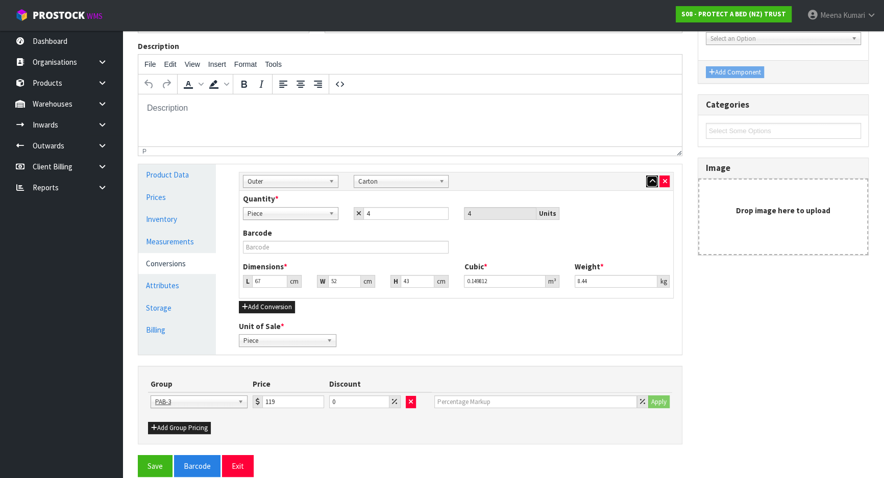
scroll to position [125, 0]
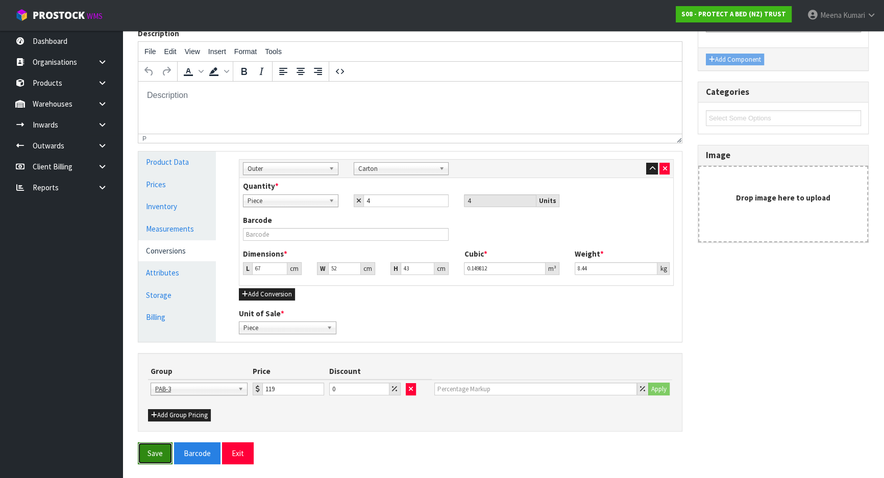
click at [156, 453] on button "Save" at bounding box center [155, 454] width 35 height 22
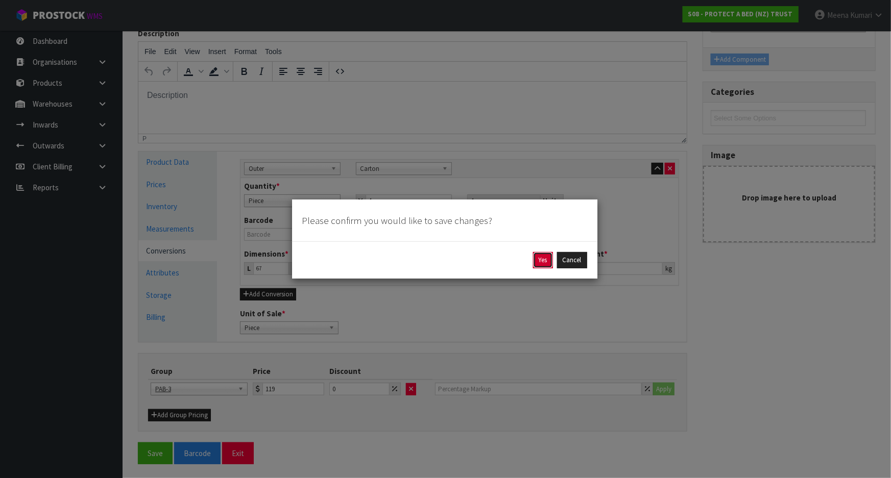
click at [543, 261] on button "Yes" at bounding box center [543, 260] width 20 height 16
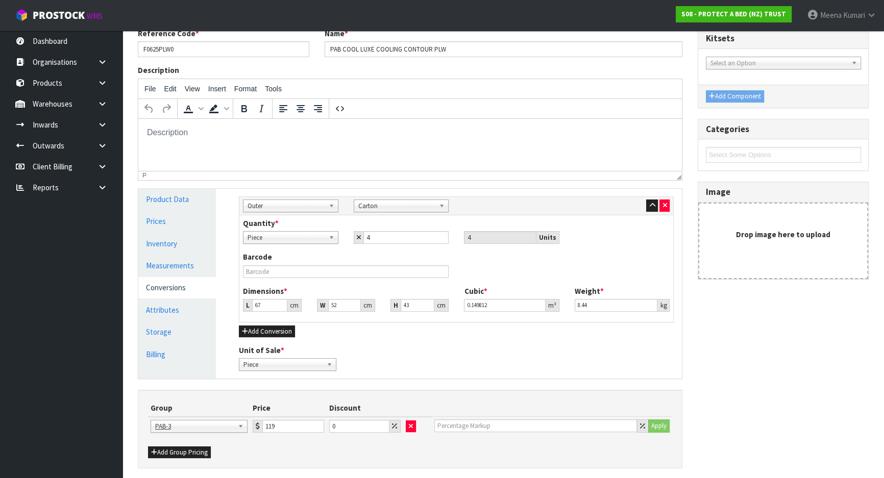
scroll to position [0, 0]
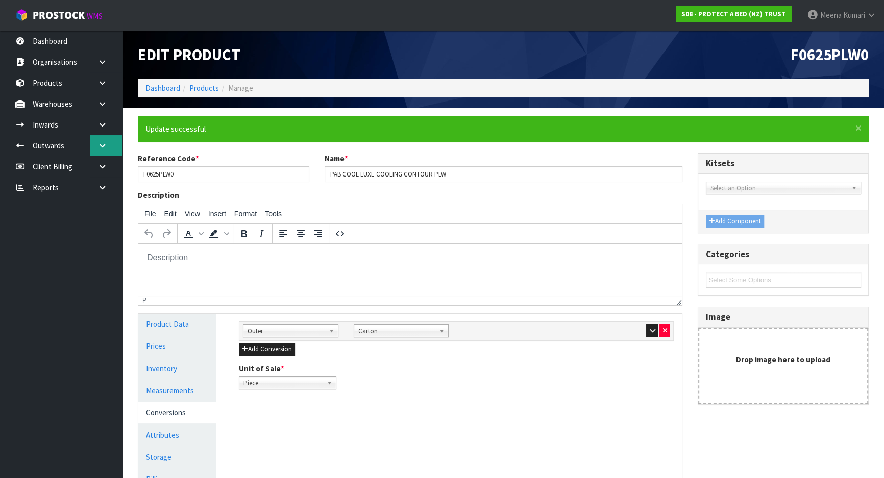
click at [96, 142] on link at bounding box center [106, 145] width 33 height 21
